Goal: Transaction & Acquisition: Purchase product/service

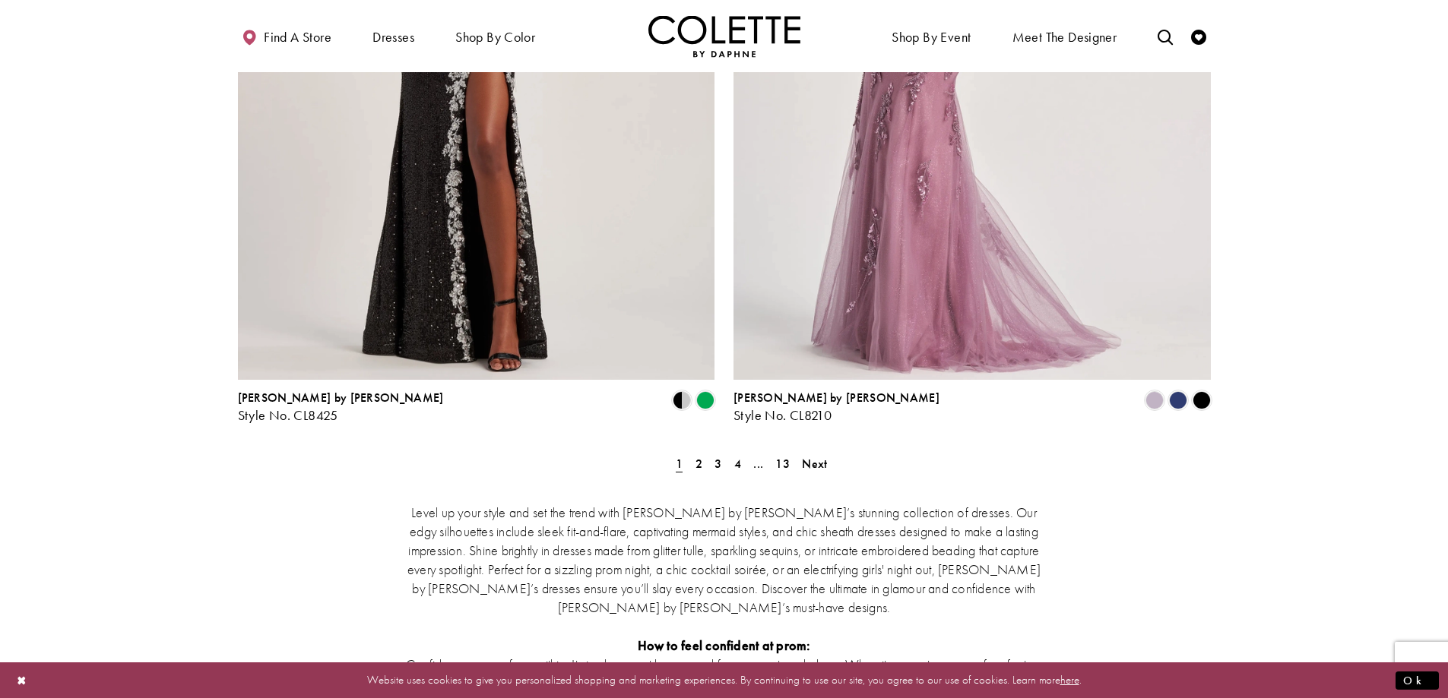
scroll to position [2735, 0]
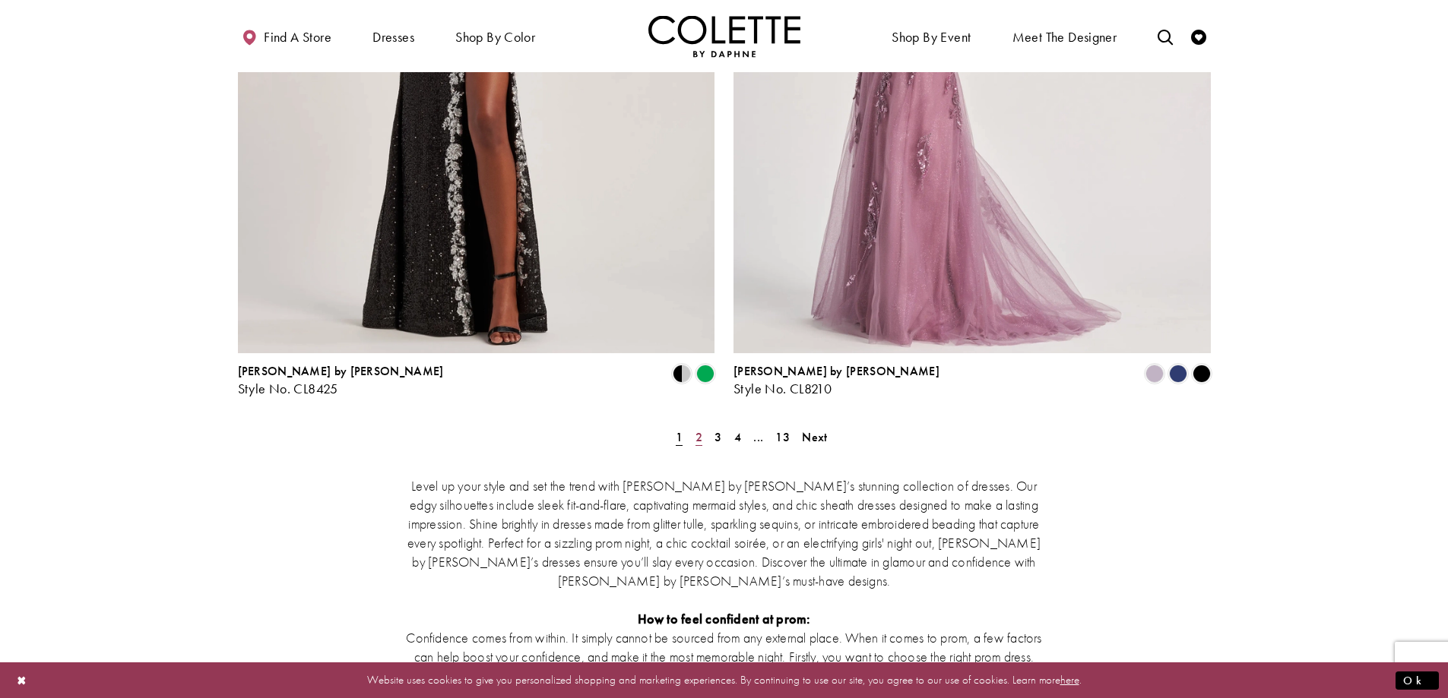
click at [699, 429] on span "2" at bounding box center [698, 437] width 7 height 16
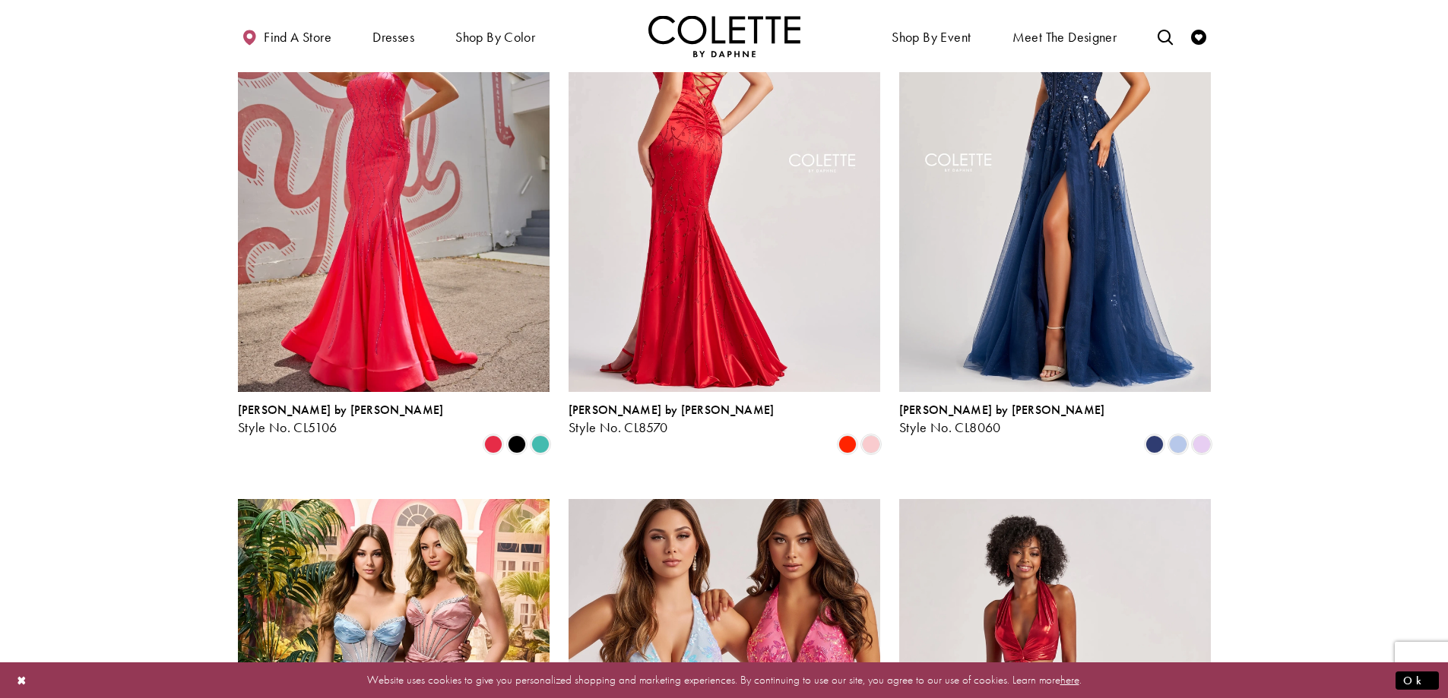
scroll to position [234, 0]
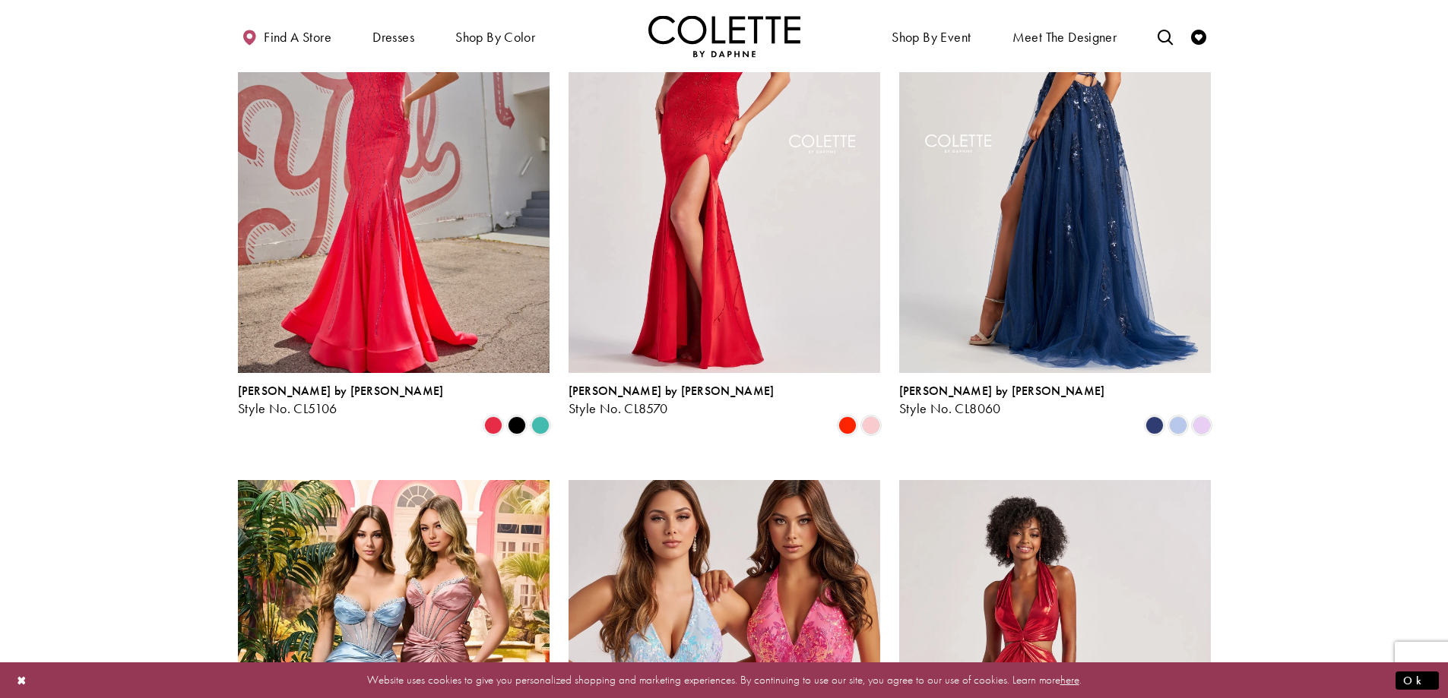
click at [1027, 239] on img "Visit Colette by Daphne Style No. CL8060 Page" at bounding box center [1055, 146] width 312 height 453
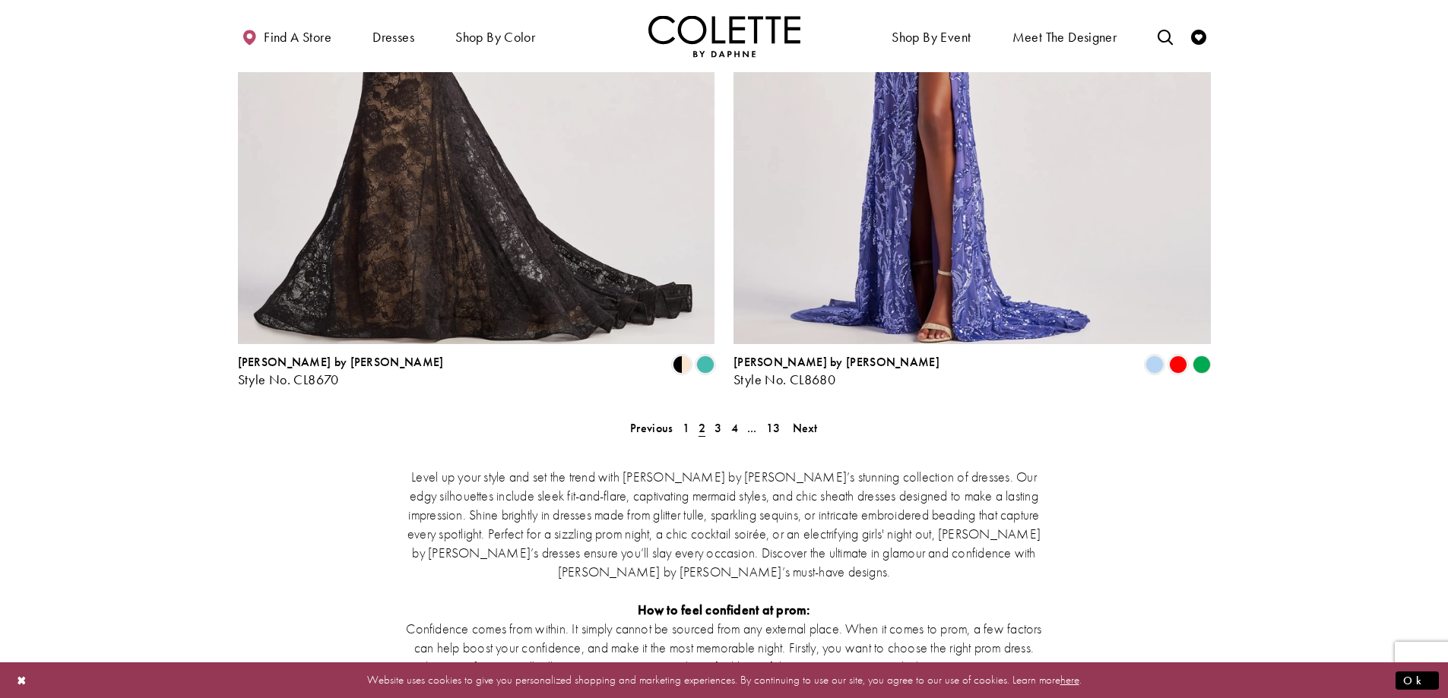
scroll to position [2742, 0]
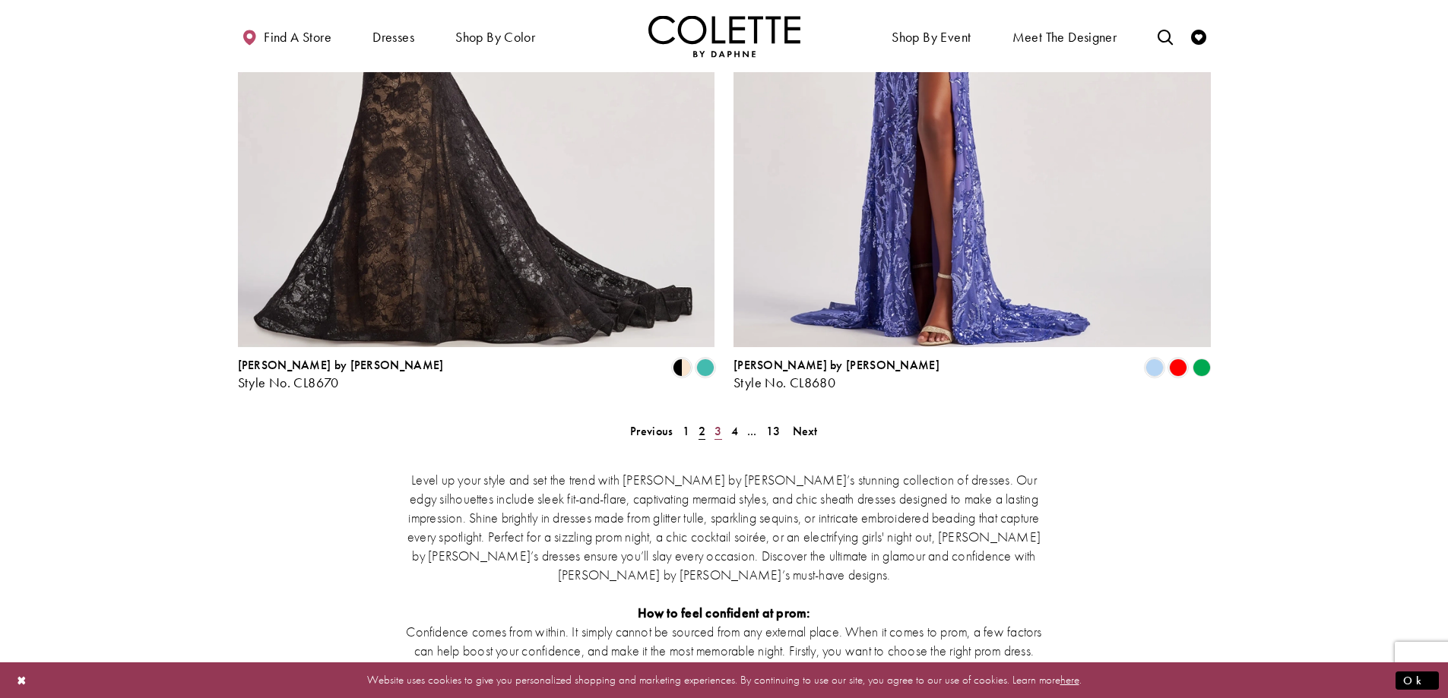
click at [720, 423] on span "3" at bounding box center [717, 431] width 7 height 16
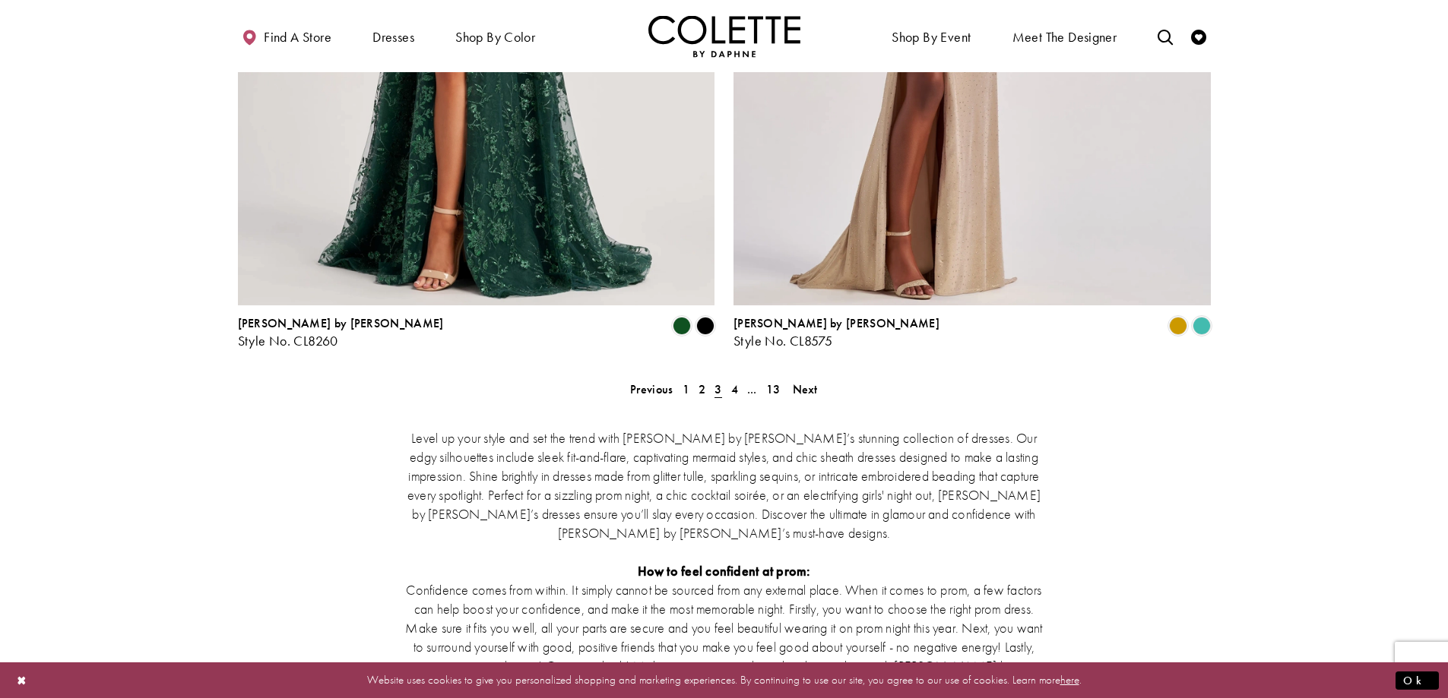
scroll to position [2818, 0]
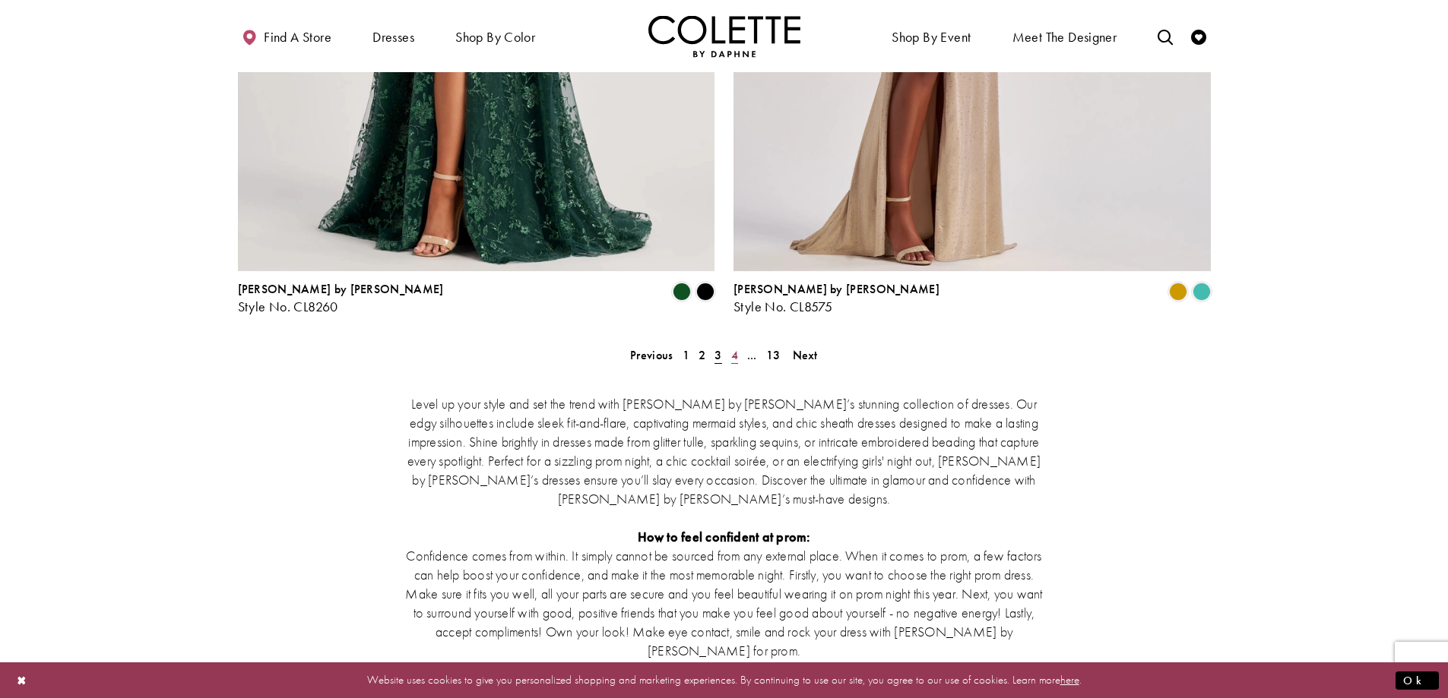
click at [733, 347] on span "4" at bounding box center [734, 355] width 7 height 16
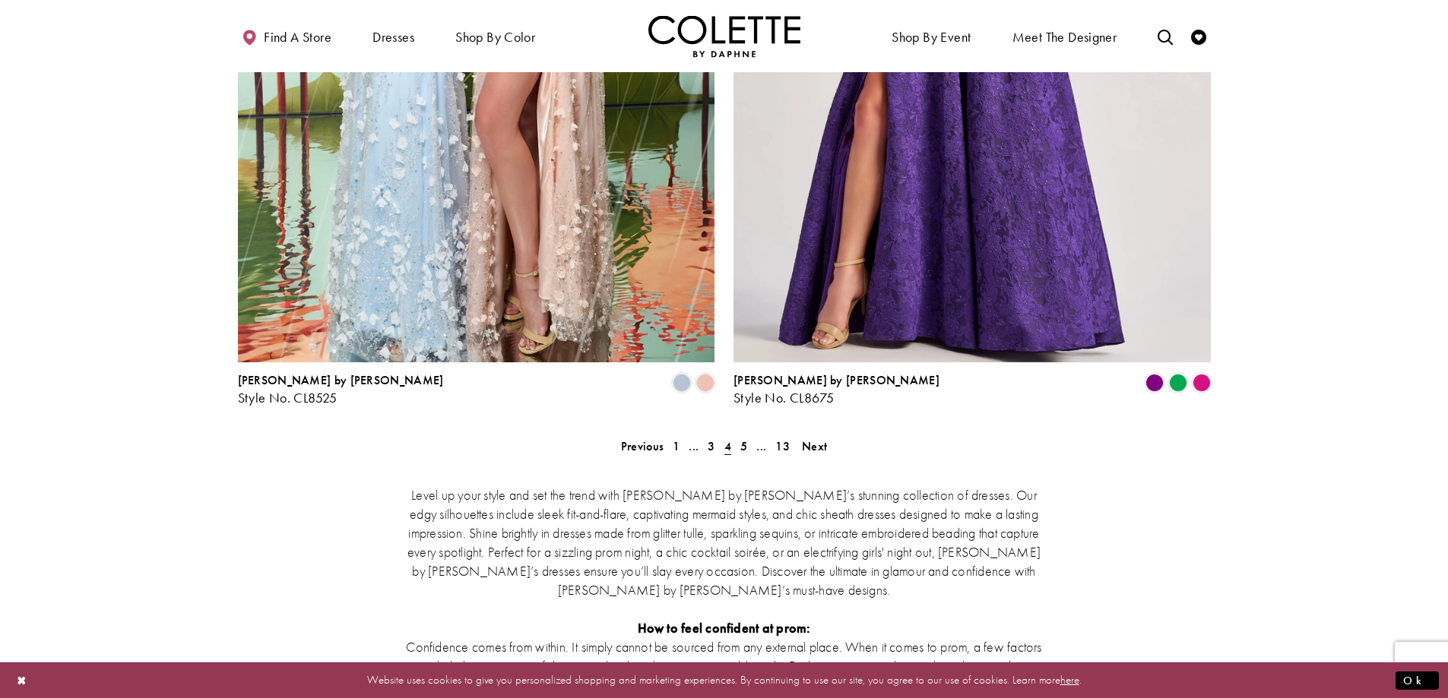
scroll to position [2742, 0]
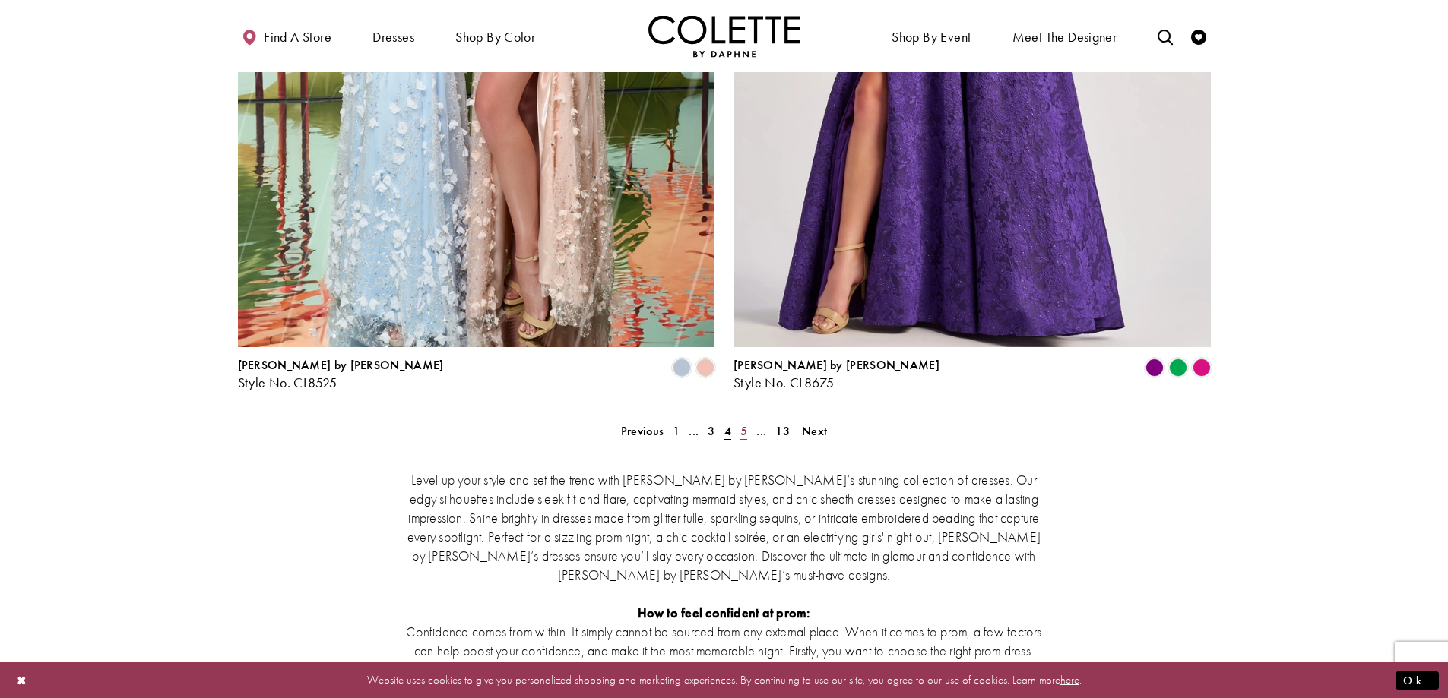
click at [742, 423] on span "5" at bounding box center [743, 431] width 7 height 16
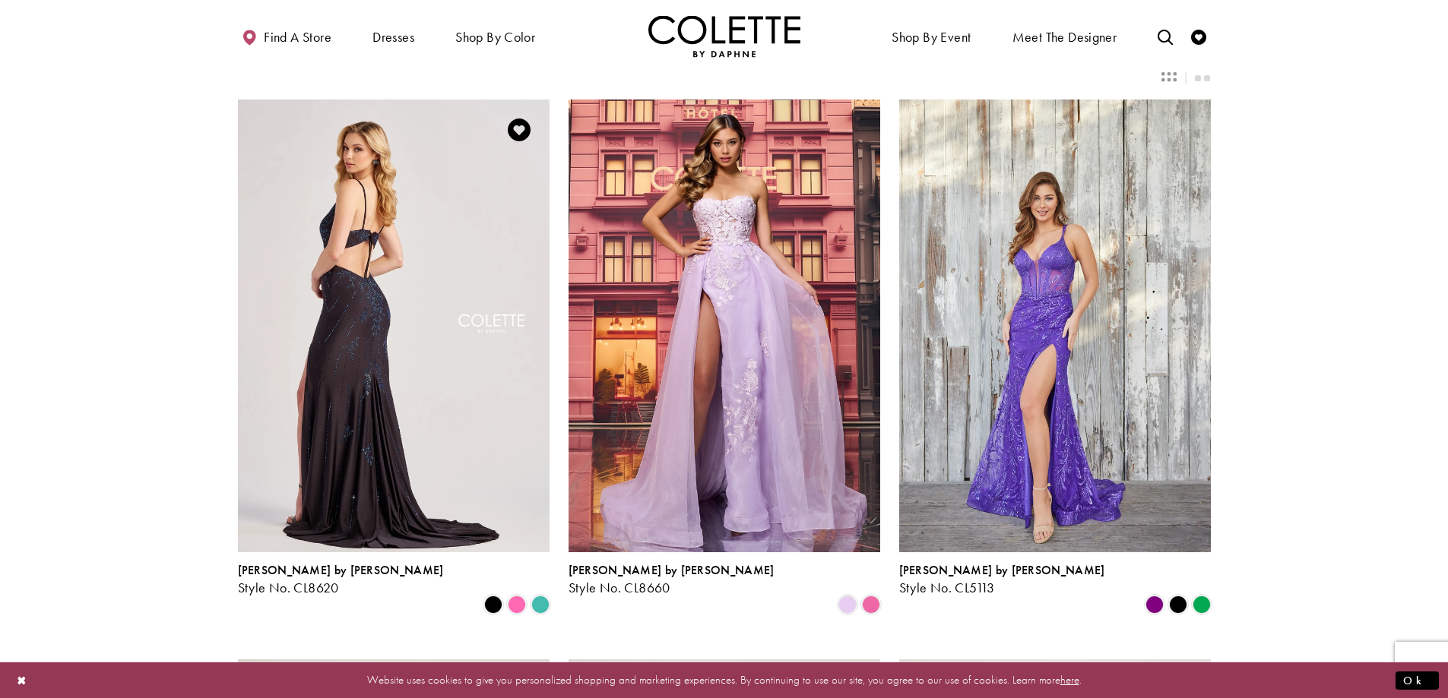
scroll to position [6, 0]
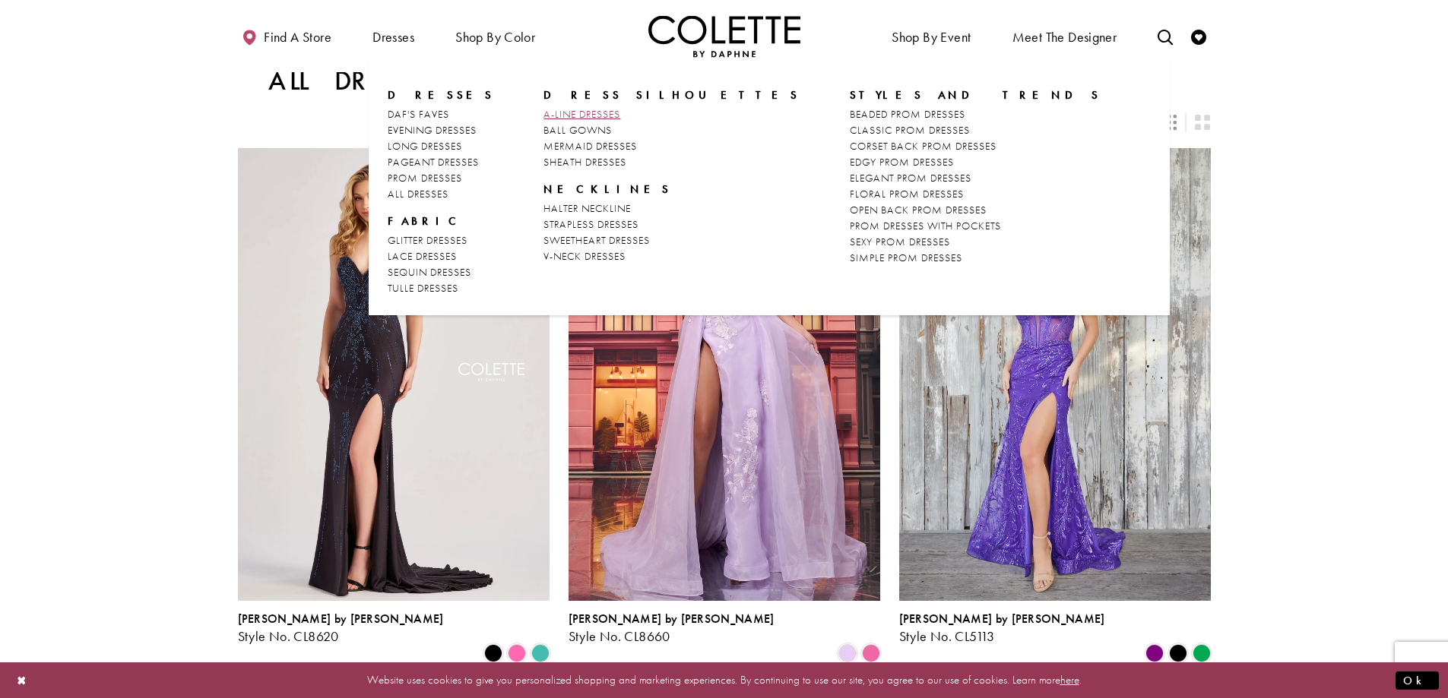
click at [590, 117] on span "A-LINE DRESSES" at bounding box center [581, 114] width 77 height 14
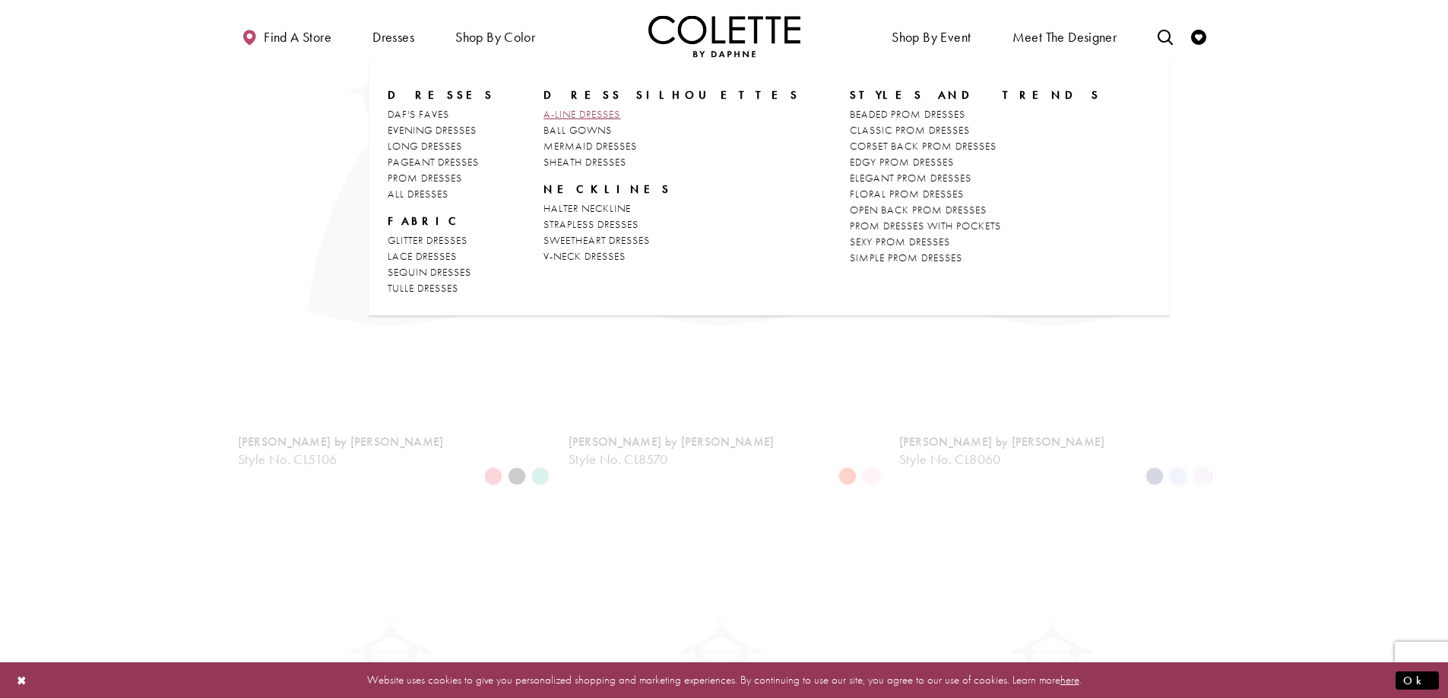
scroll to position [82, 0]
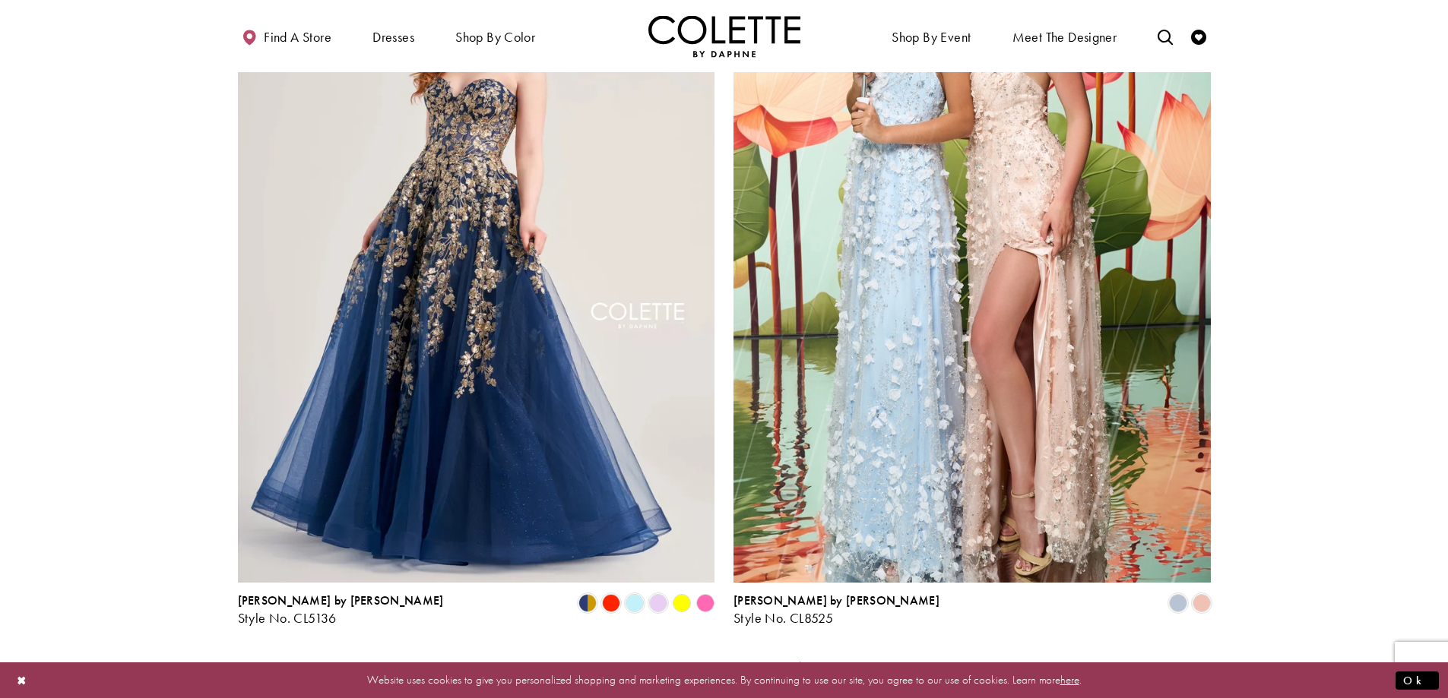
scroll to position [2507, 0]
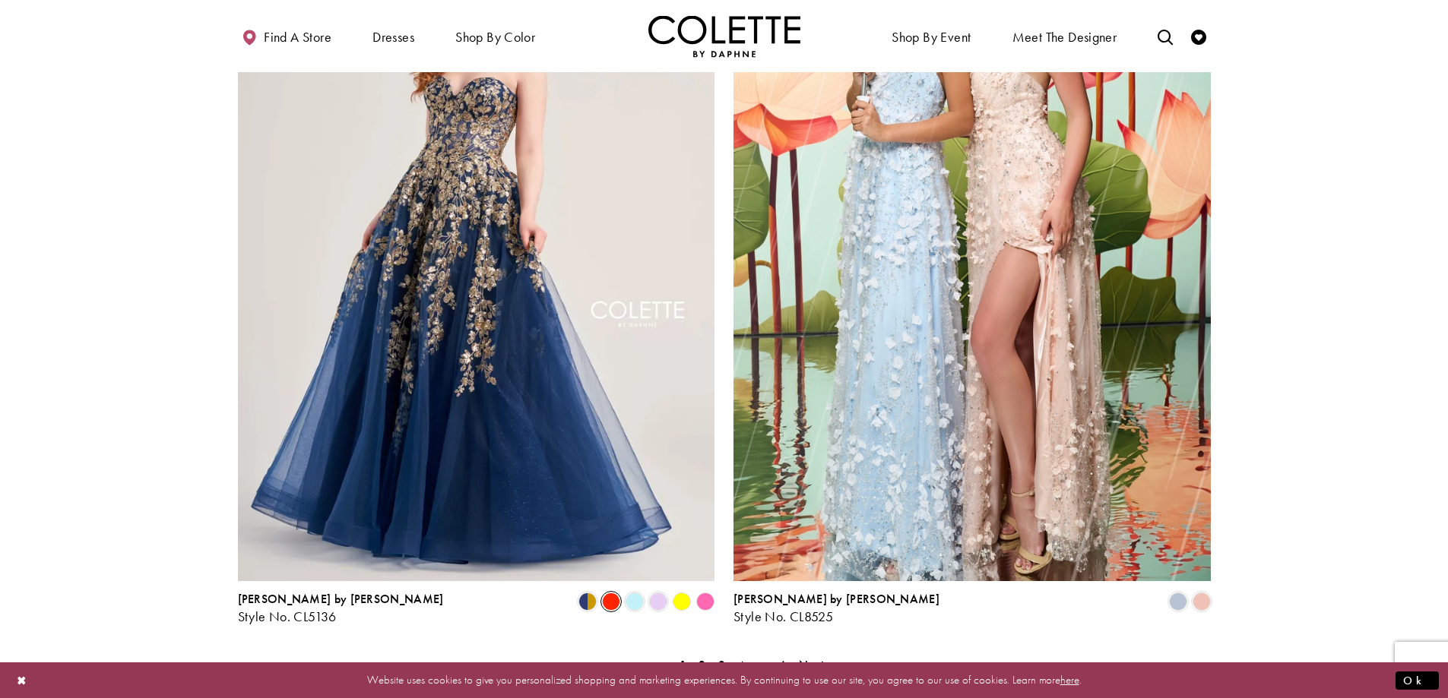
click at [607, 593] on span "Product List" at bounding box center [611, 602] width 18 height 18
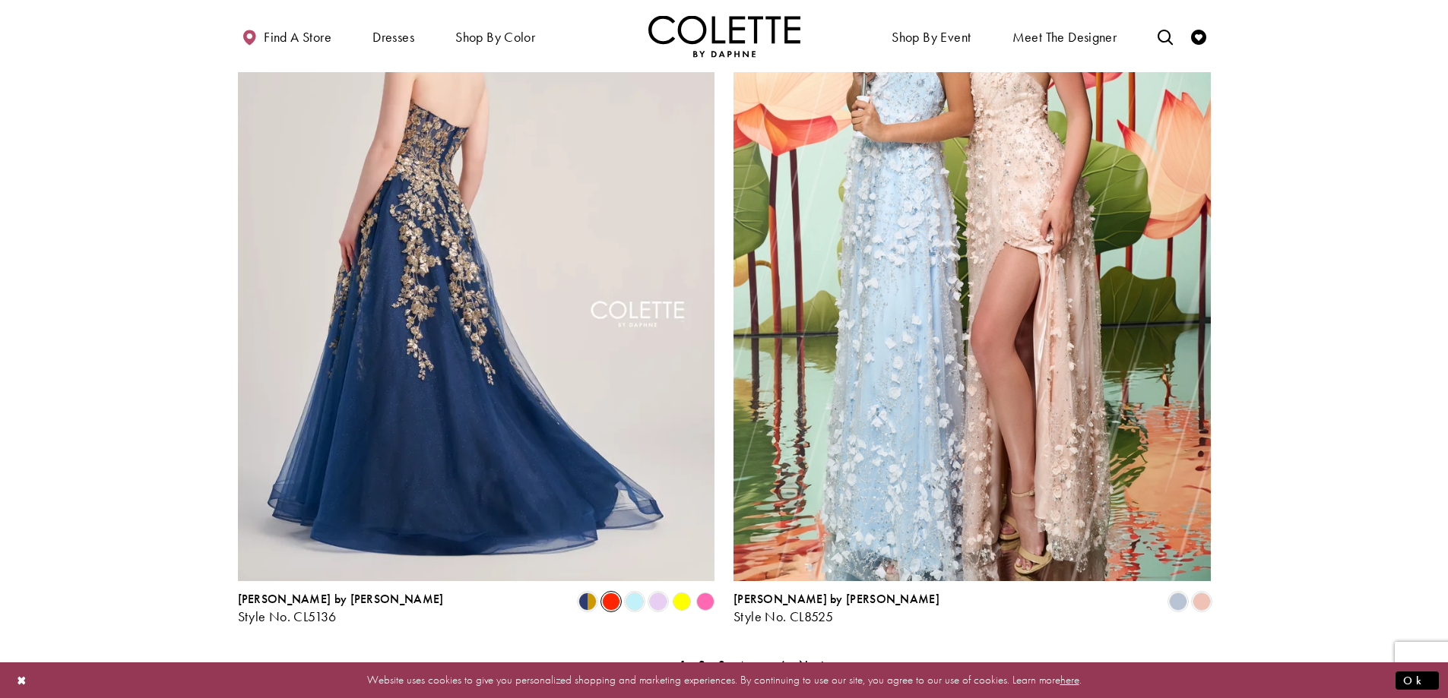
click at [606, 417] on img "Visit Colette by Daphne Style No. CL5136 Page" at bounding box center [476, 235] width 477 height 694
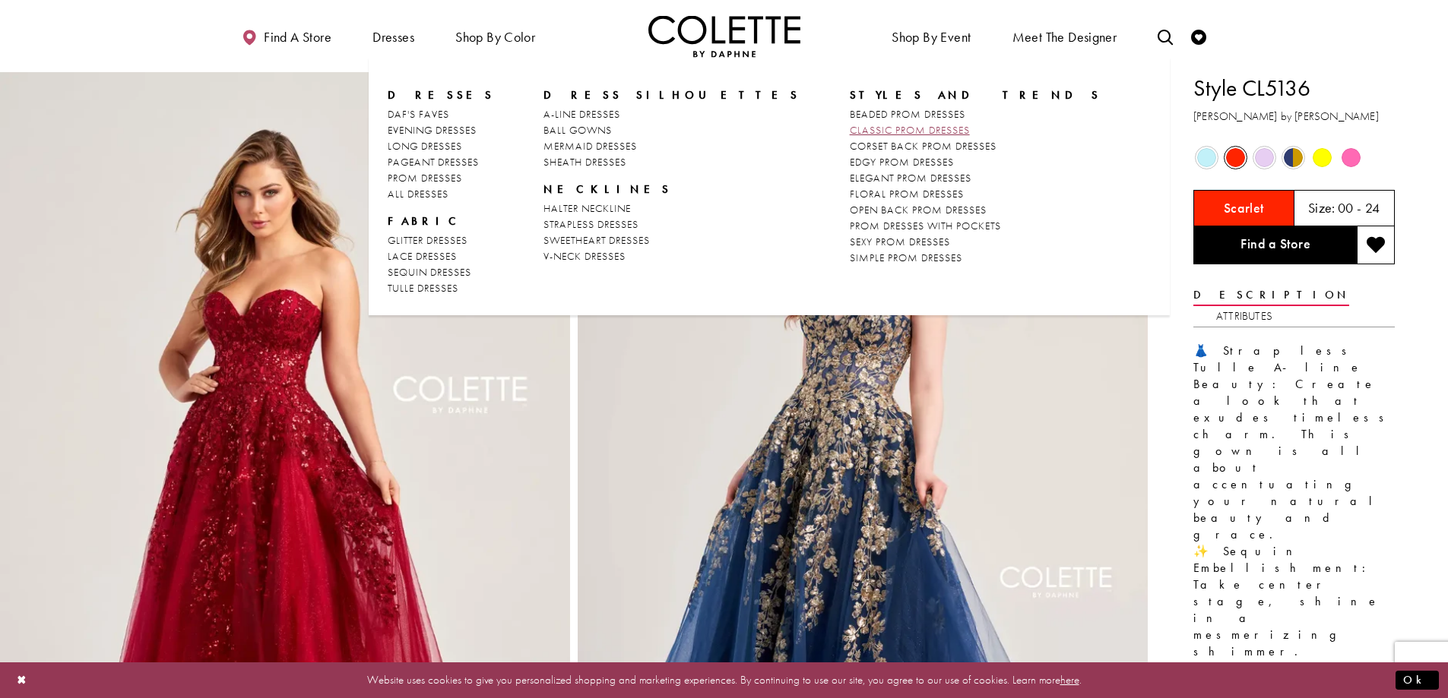
click at [850, 134] on span "CLASSIC PROM DRESSES" at bounding box center [910, 130] width 120 height 14
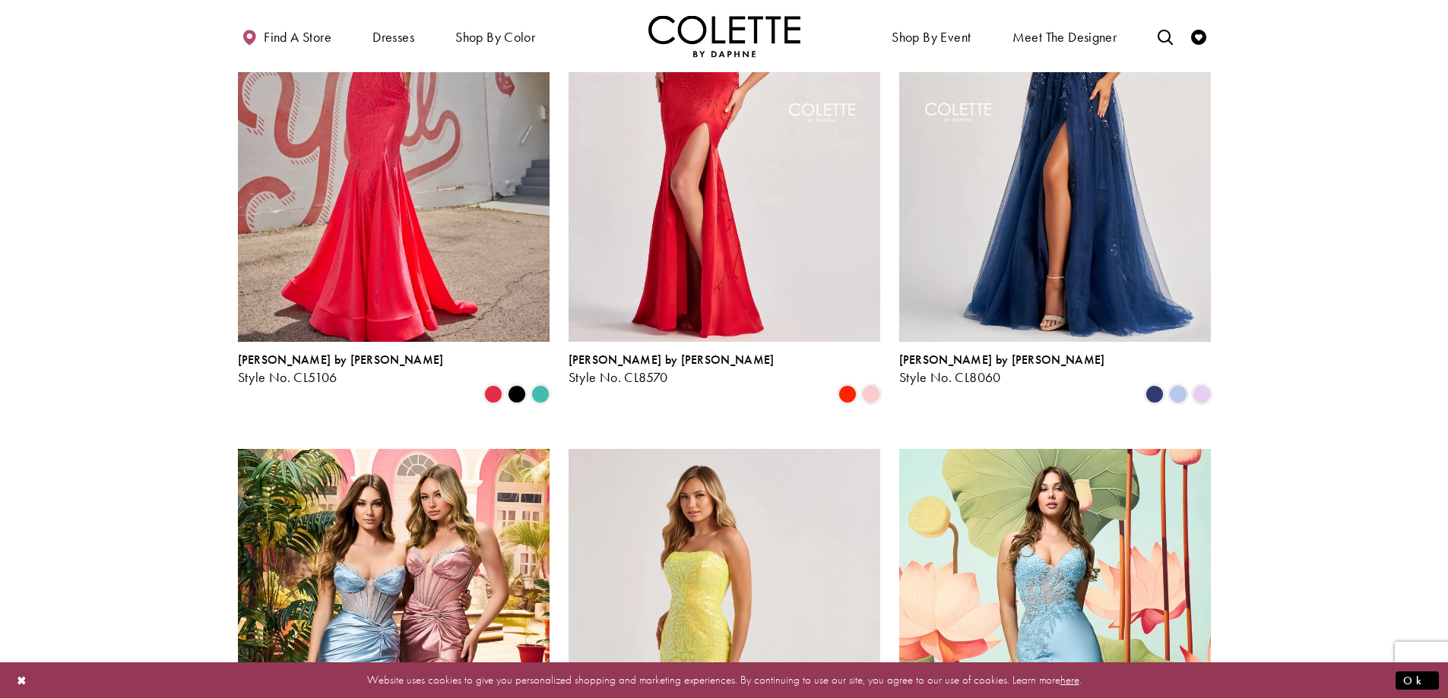
scroll to position [836, 0]
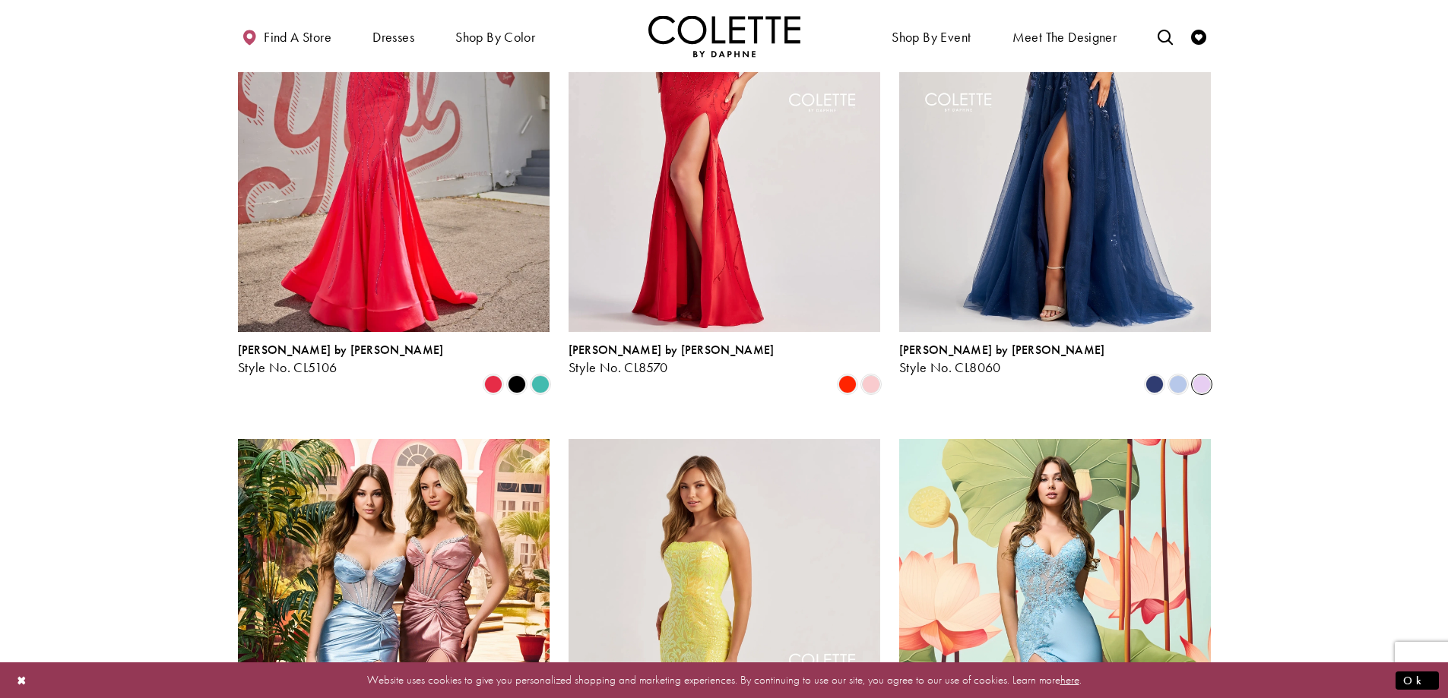
click at [1206, 375] on span "Product List" at bounding box center [1201, 384] width 18 height 18
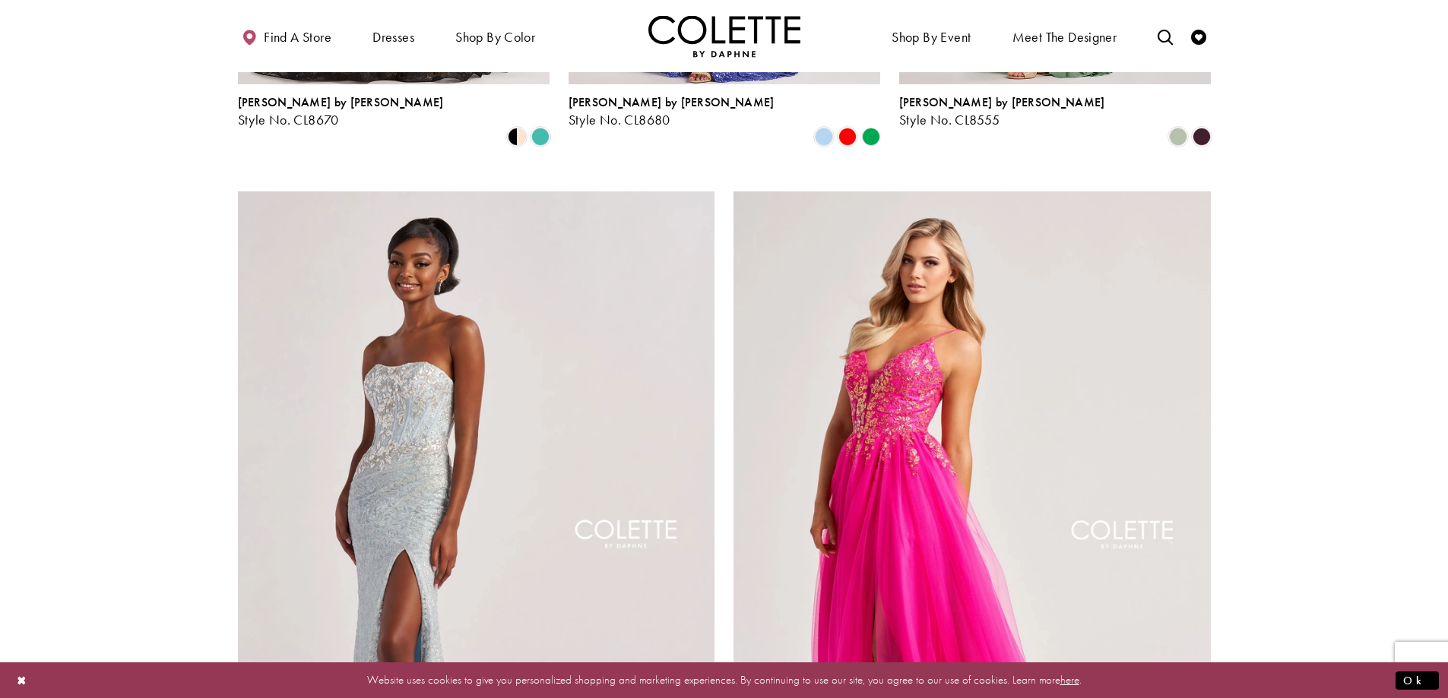
scroll to position [1824, 0]
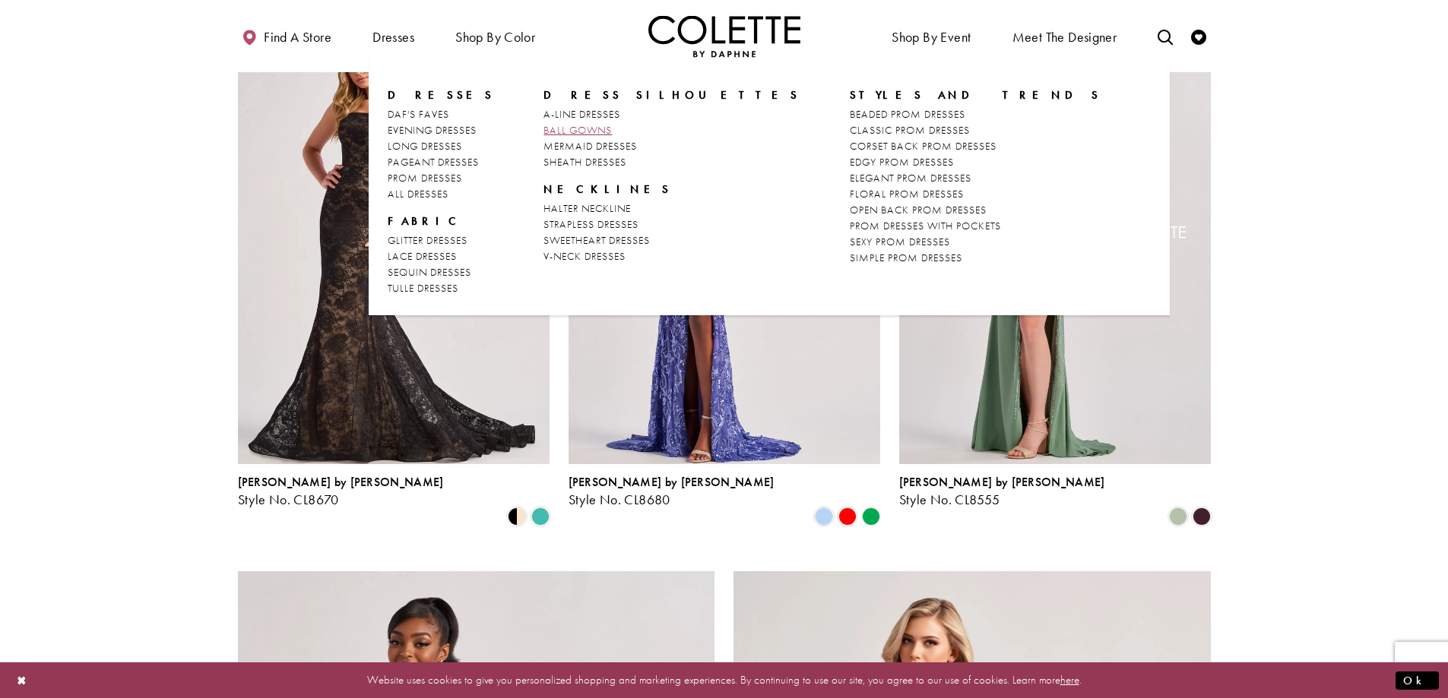
click at [593, 131] on span "BALL GOWNS" at bounding box center [577, 130] width 68 height 14
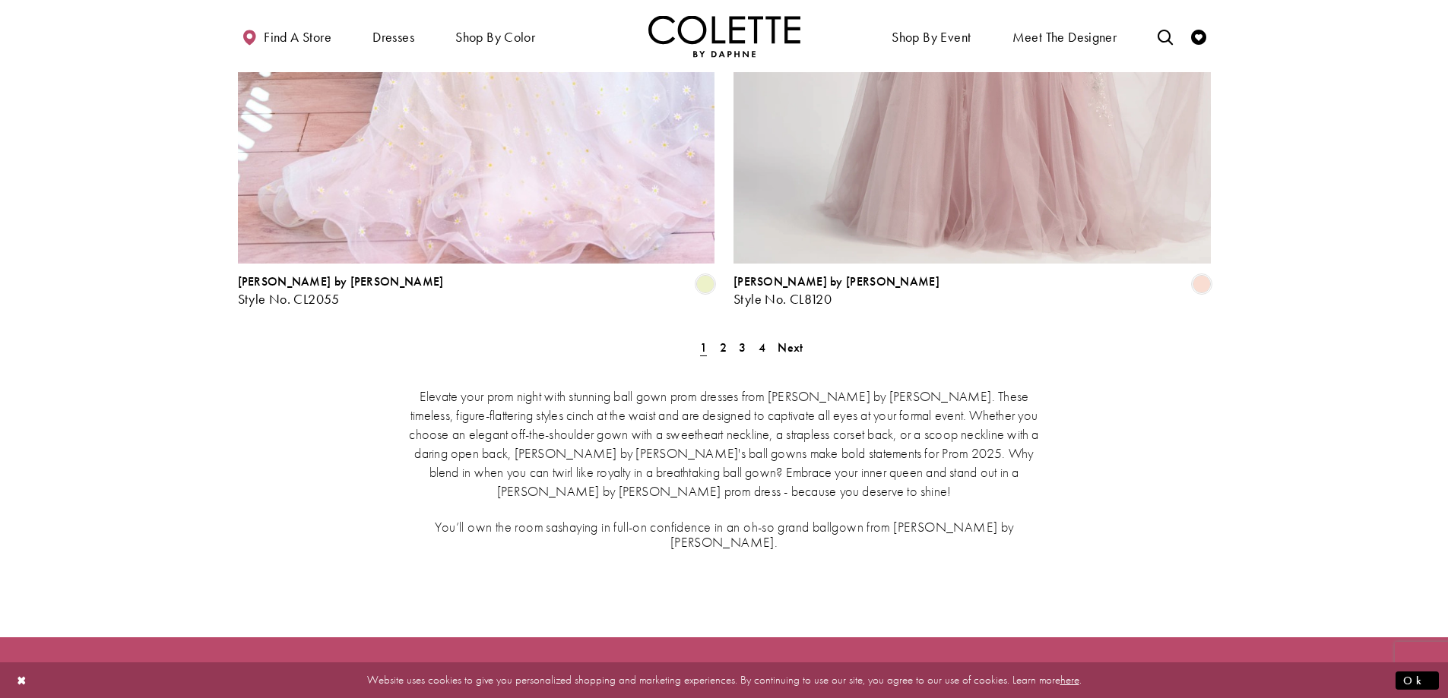
scroll to position [2887, 0]
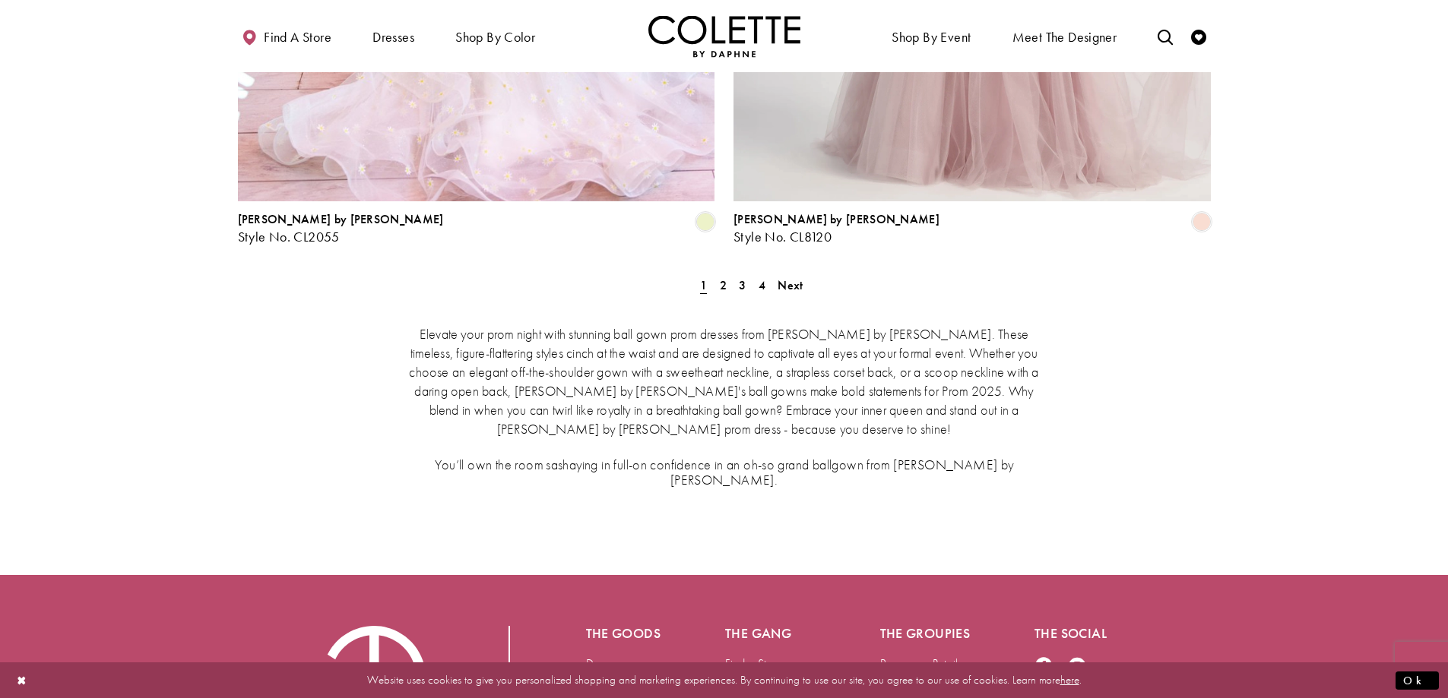
click at [788, 292] on div "Elevate your prom night with stunning ball gown prom dresses from Colette by Da…" at bounding box center [724, 405] width 973 height 226
click at [794, 277] on span "Next" at bounding box center [789, 285] width 25 height 16
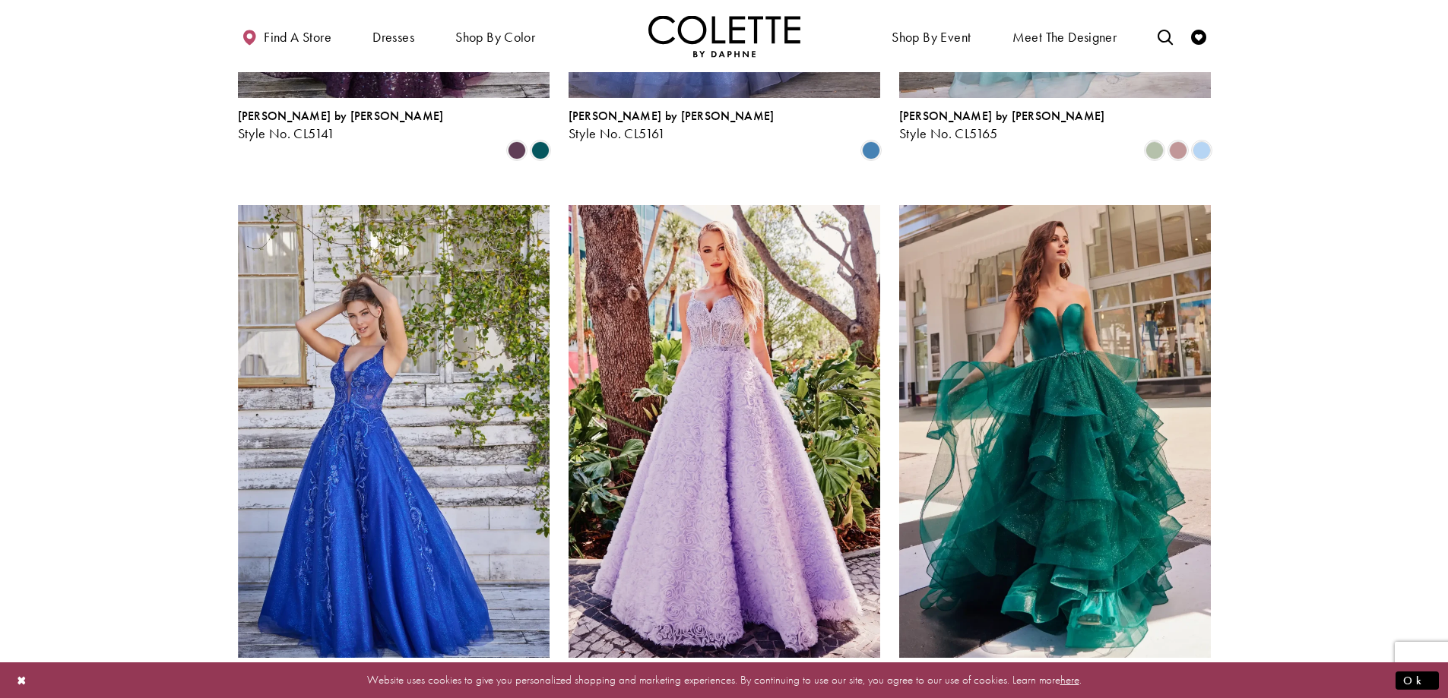
scroll to position [1146, 0]
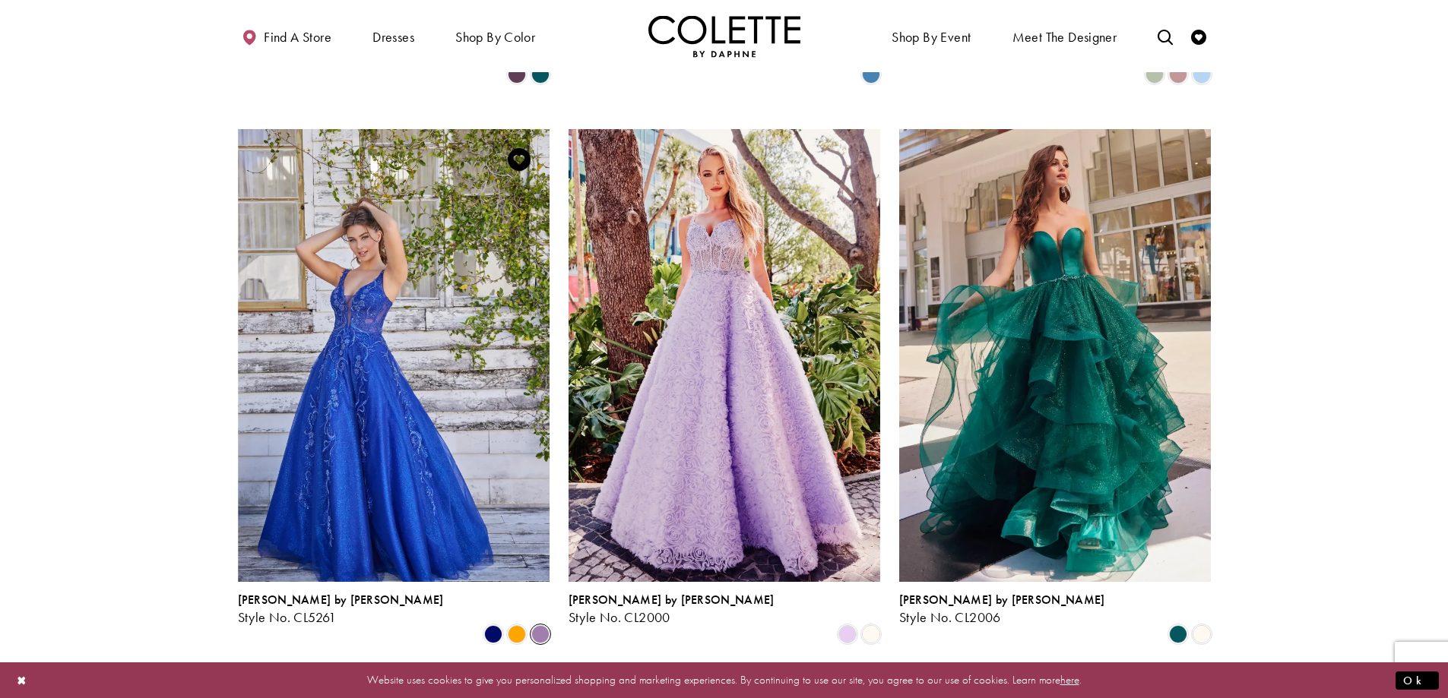
click at [539, 625] on span "Product List" at bounding box center [540, 634] width 18 height 18
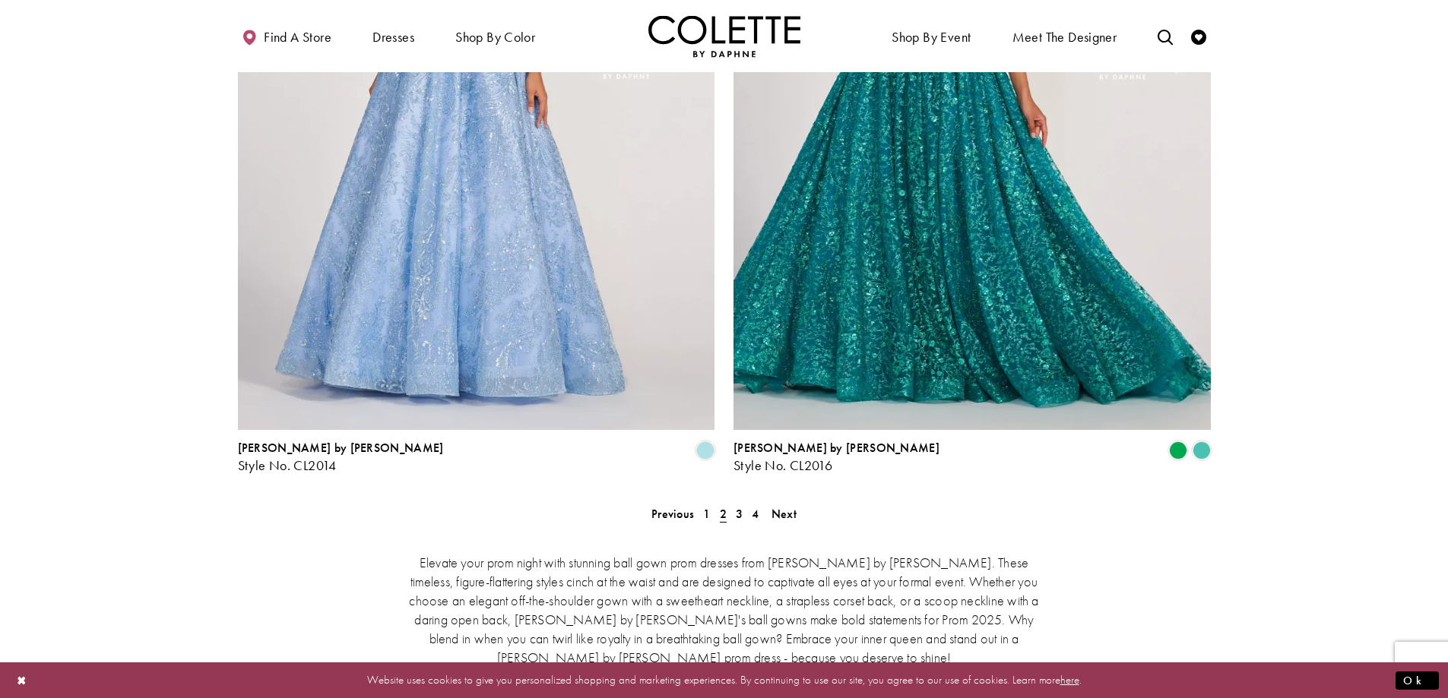
scroll to position [2666, 0]
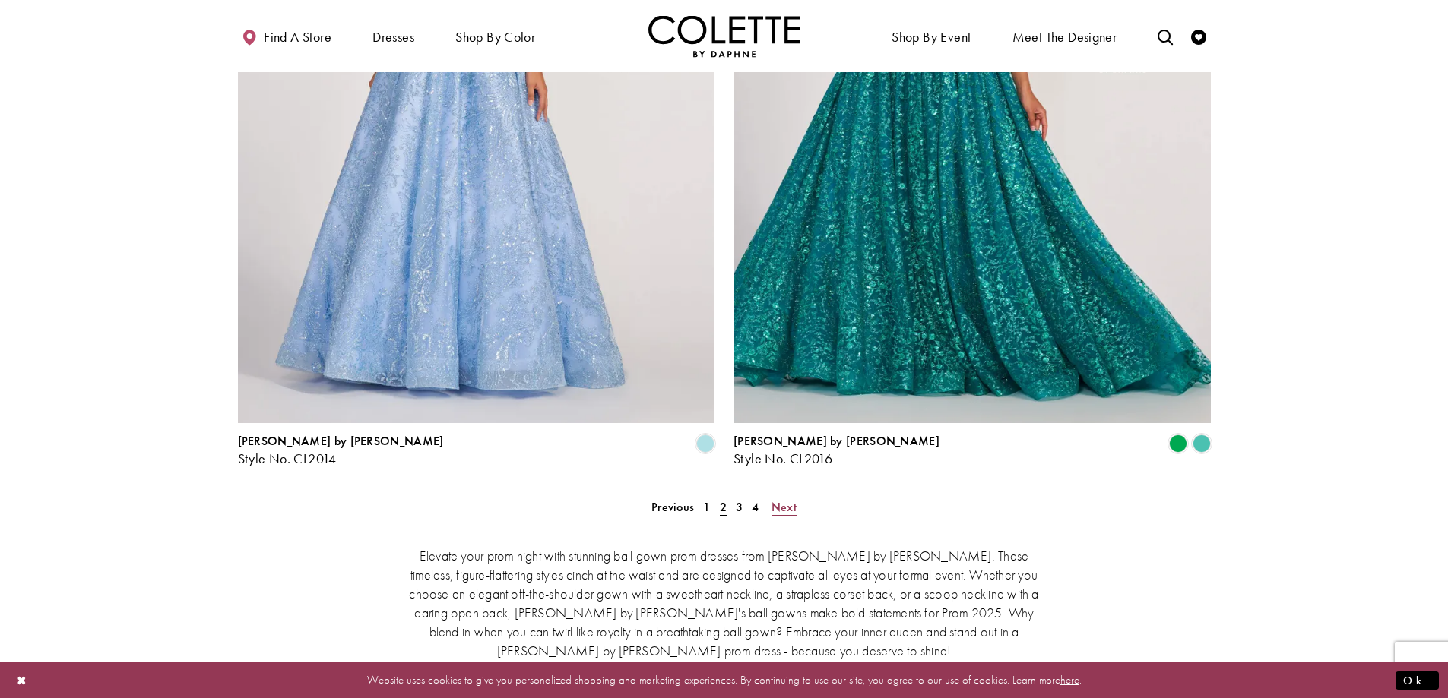
click at [785, 499] on span "Next" at bounding box center [783, 507] width 25 height 16
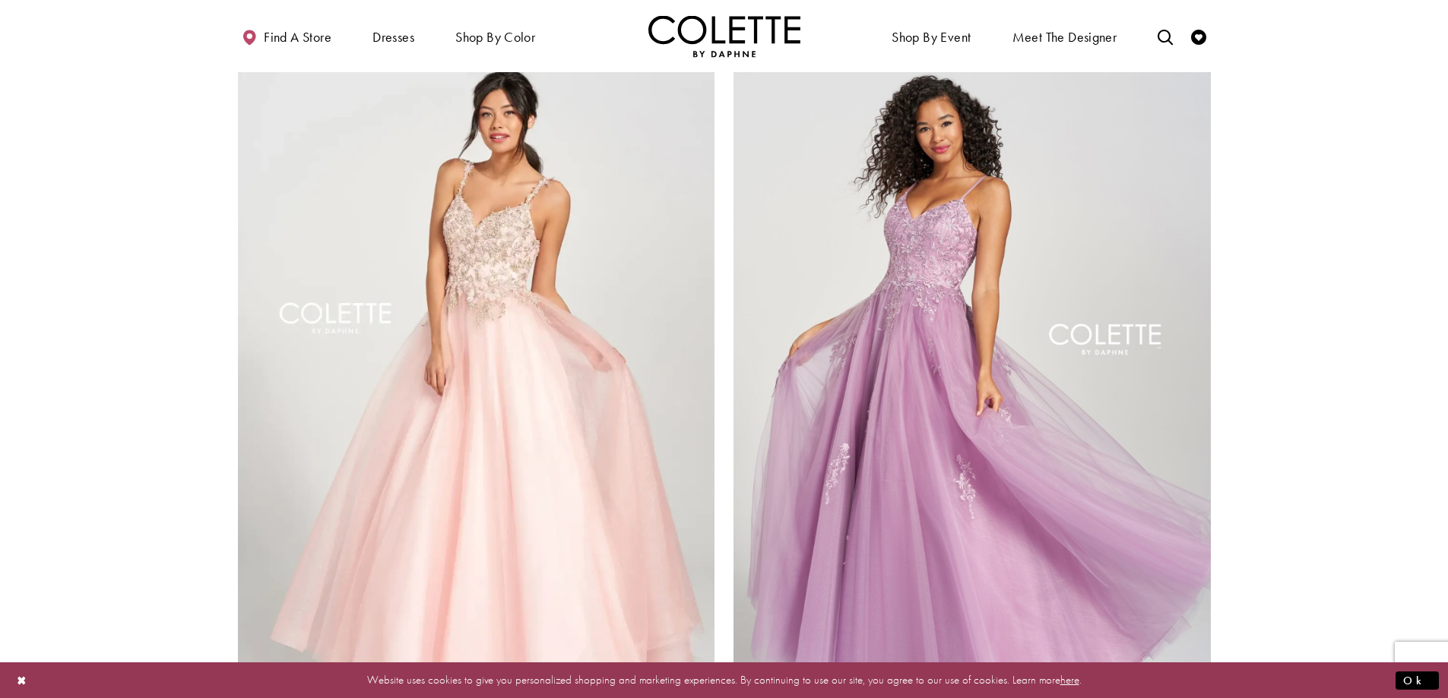
scroll to position [2514, 0]
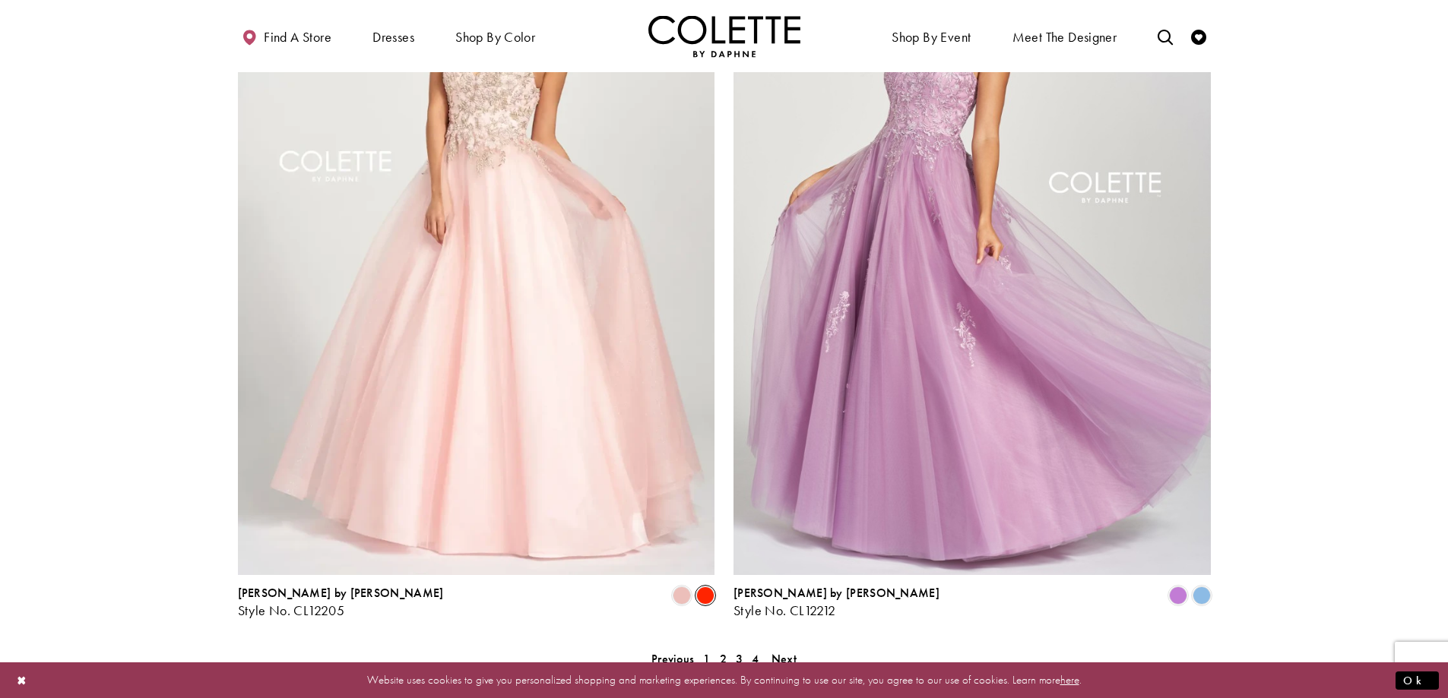
click at [698, 587] on span "Product List" at bounding box center [705, 596] width 18 height 18
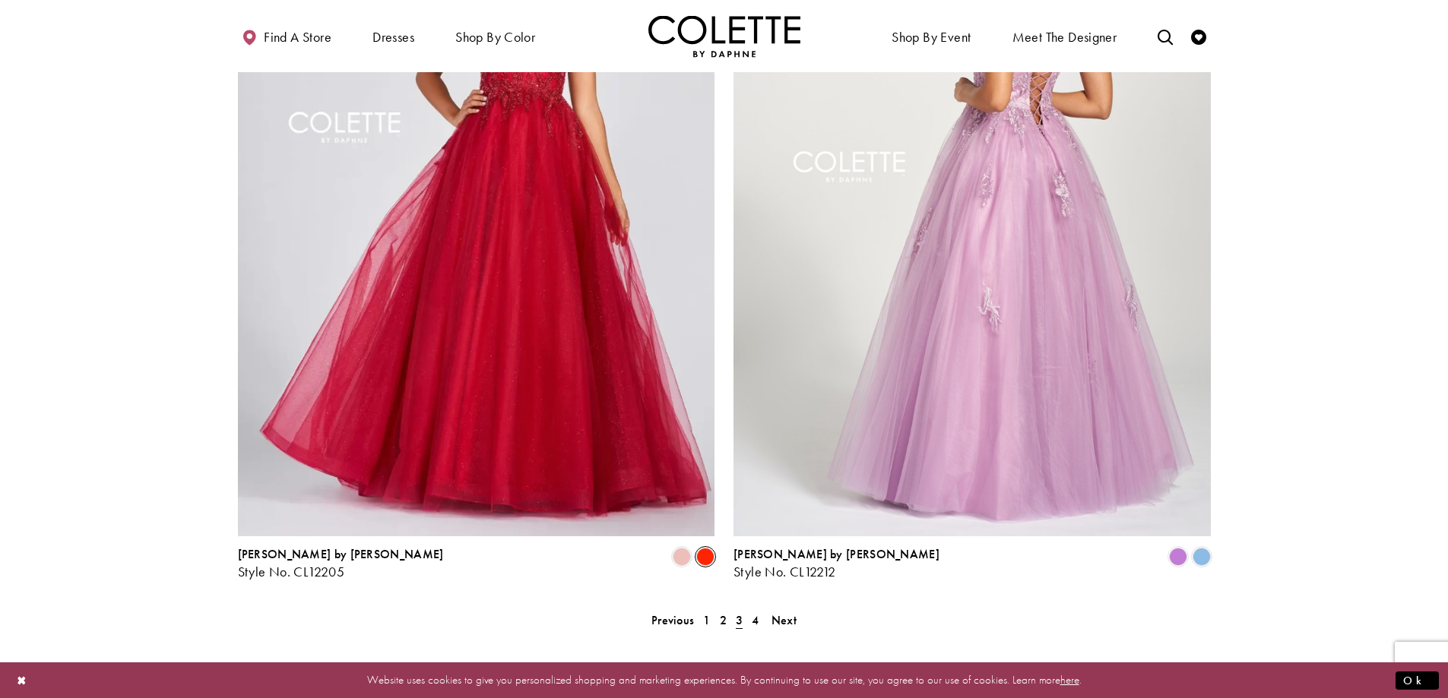
scroll to position [2590, 0]
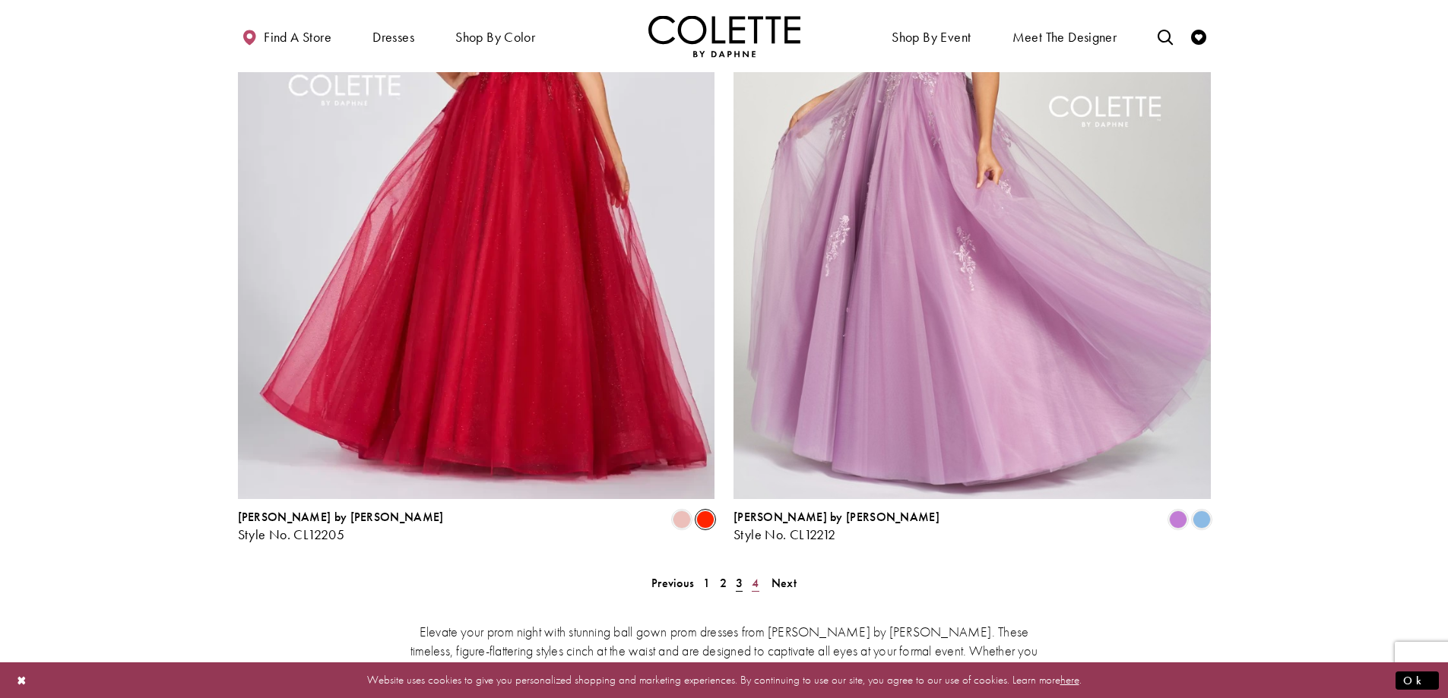
click at [755, 575] on span "4" at bounding box center [754, 583] width 7 height 16
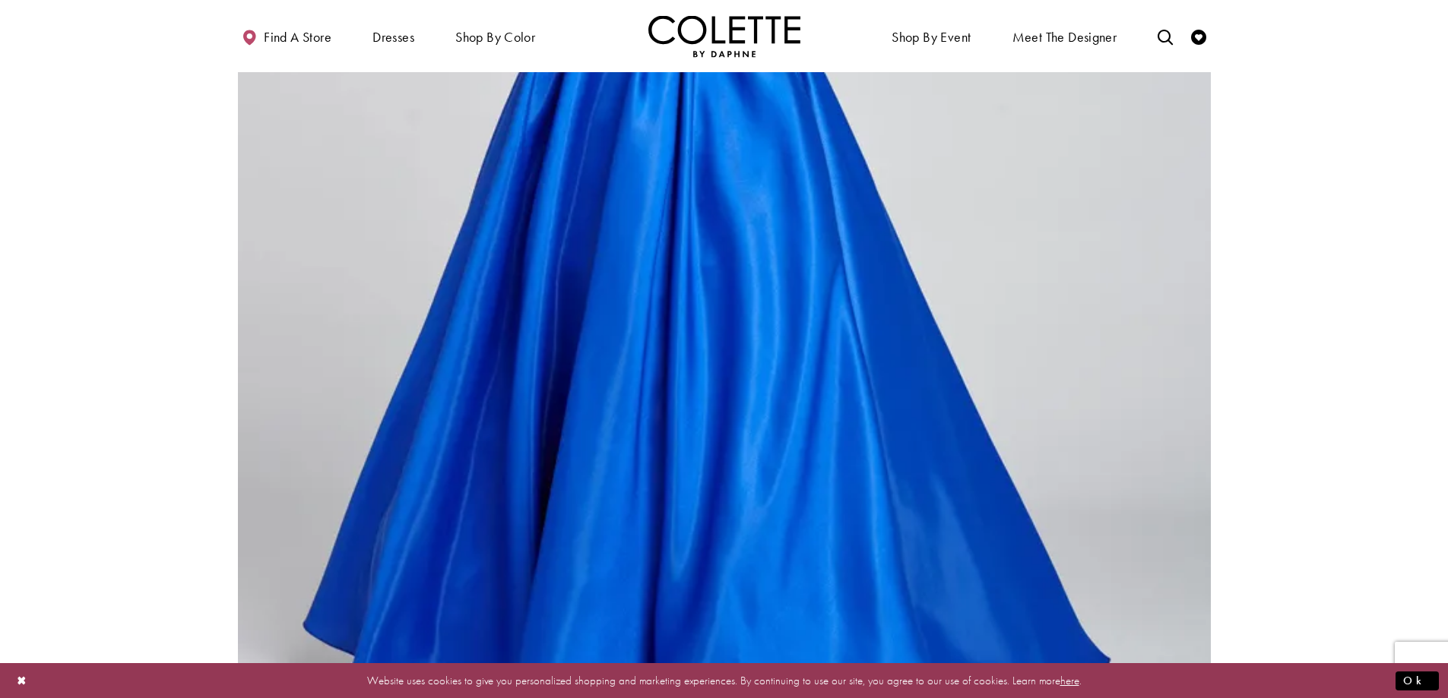
scroll to position [1906, 0]
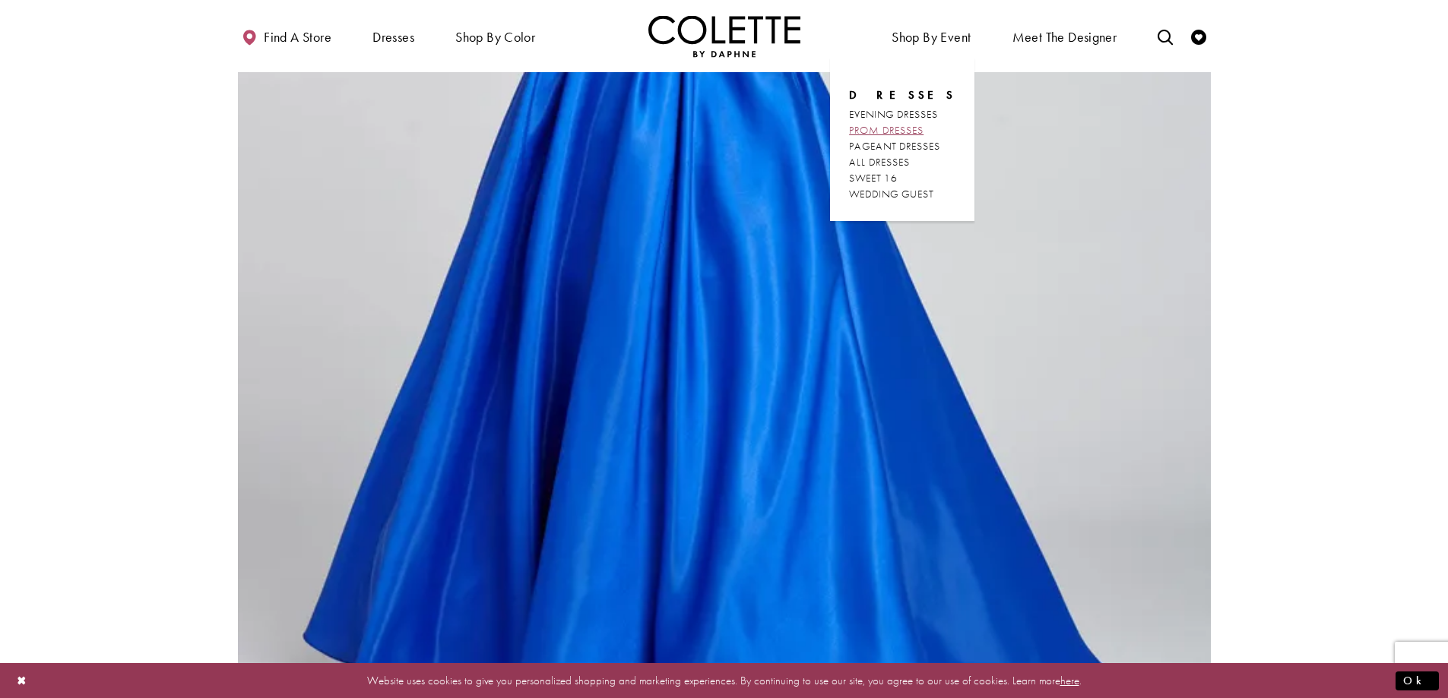
click at [901, 126] on span "PROM DRESSES" at bounding box center [886, 130] width 74 height 14
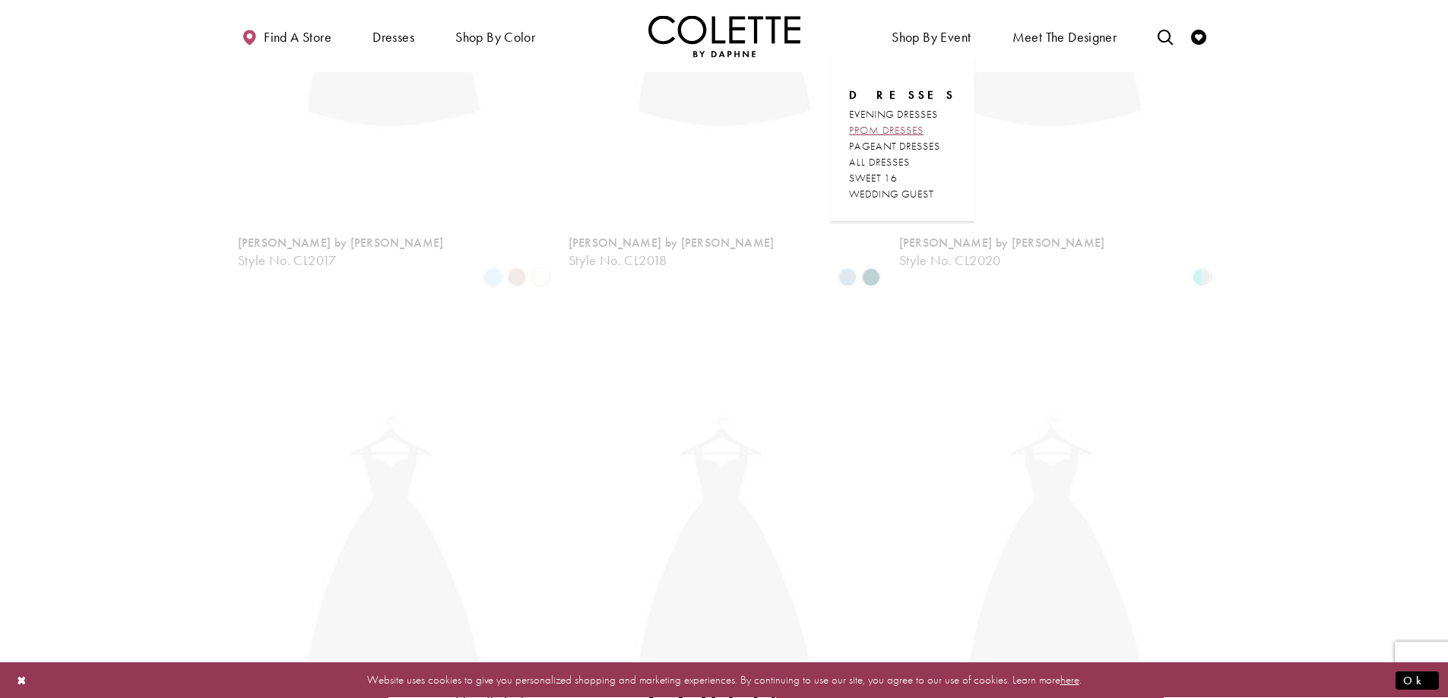
scroll to position [82, 0]
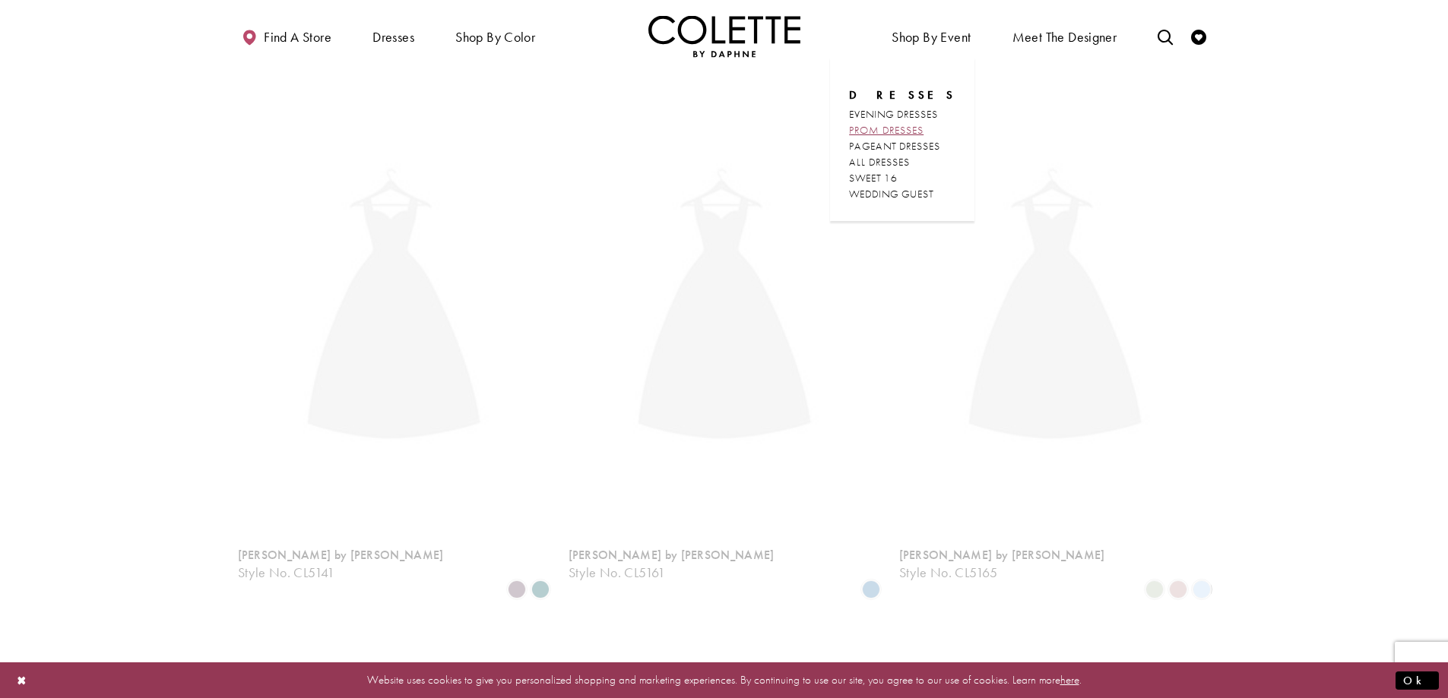
scroll to position [82, 0]
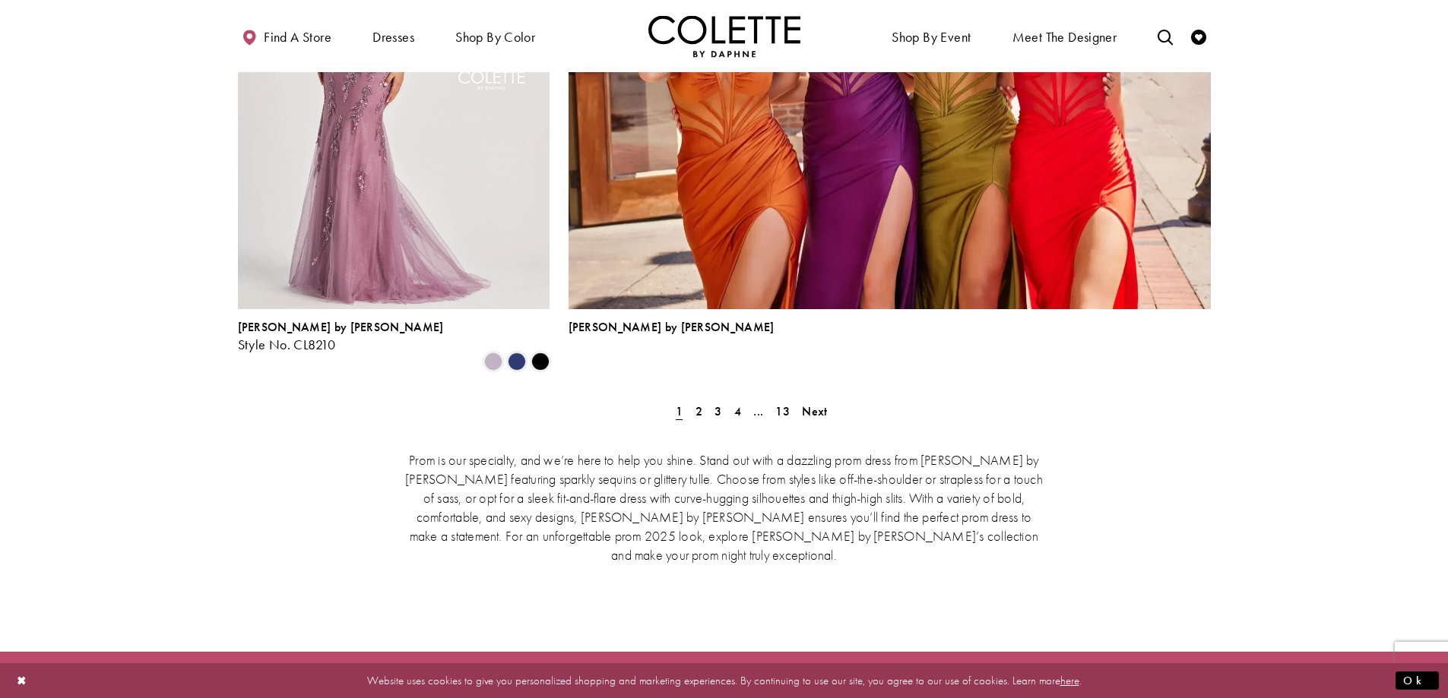
scroll to position [3419, 0]
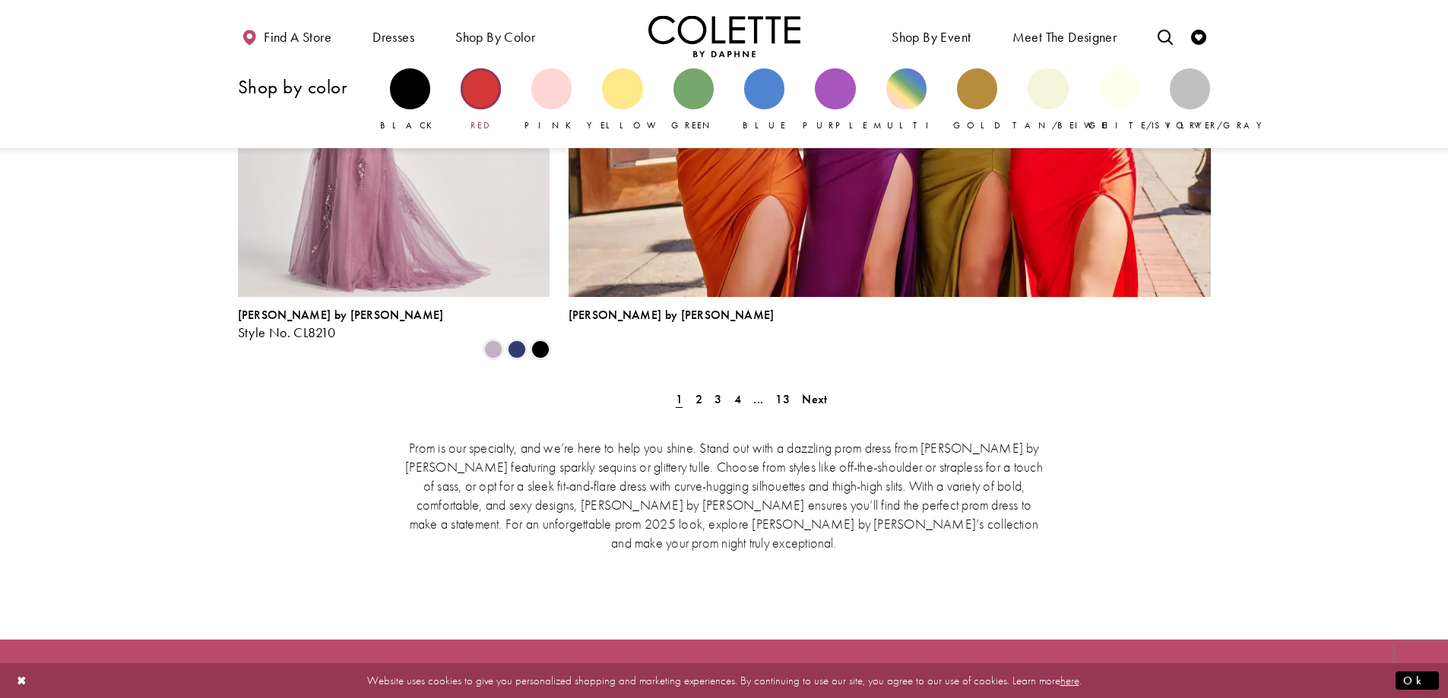
click at [488, 93] on div "Primary block" at bounding box center [480, 88] width 40 height 40
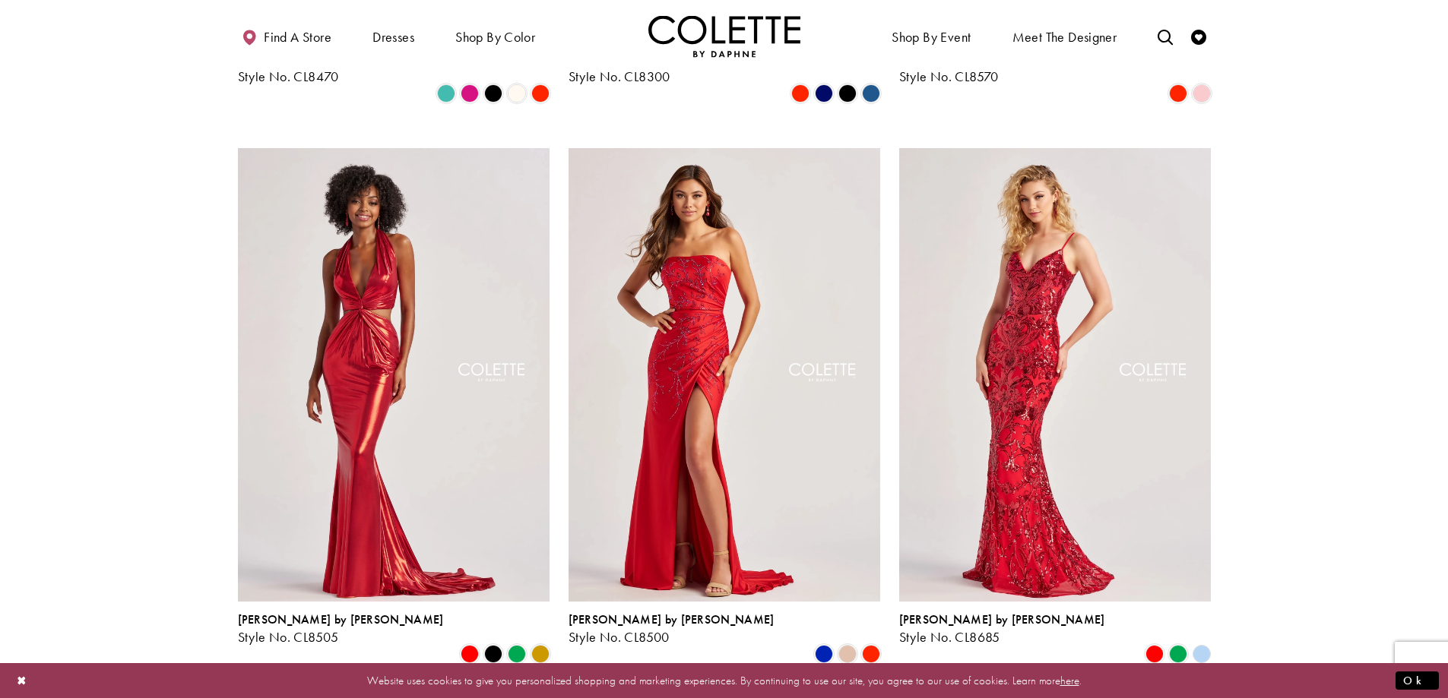
scroll to position [608, 0]
